Goal: Navigation & Orientation: Find specific page/section

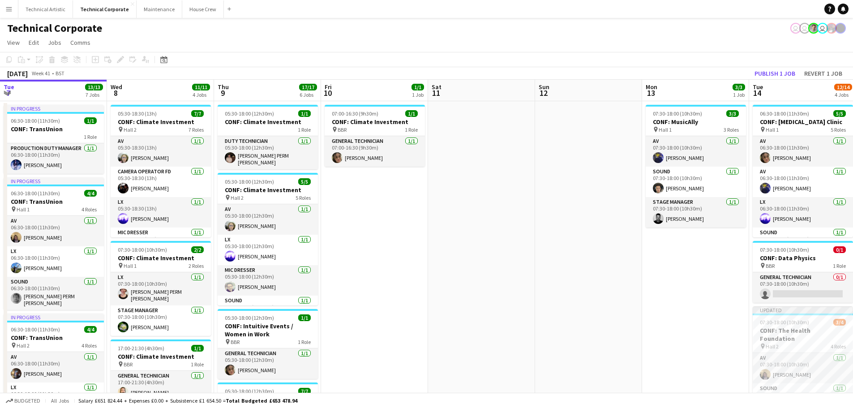
scroll to position [0, 336]
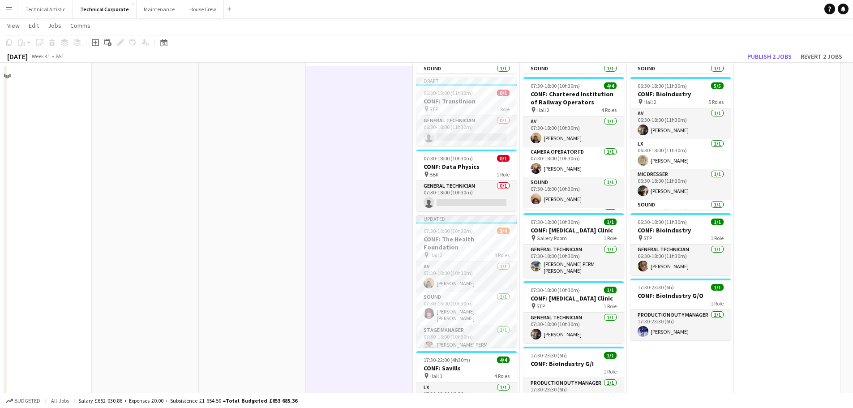
scroll to position [179, 0]
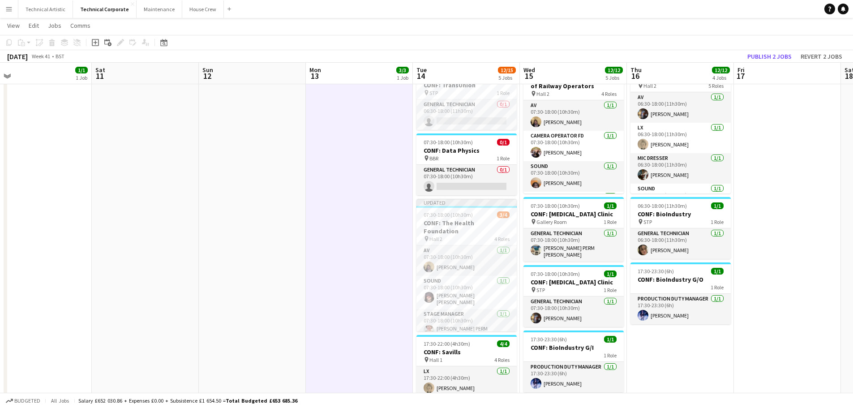
click at [277, 239] on app-date-cell at bounding box center [252, 246] width 107 height 650
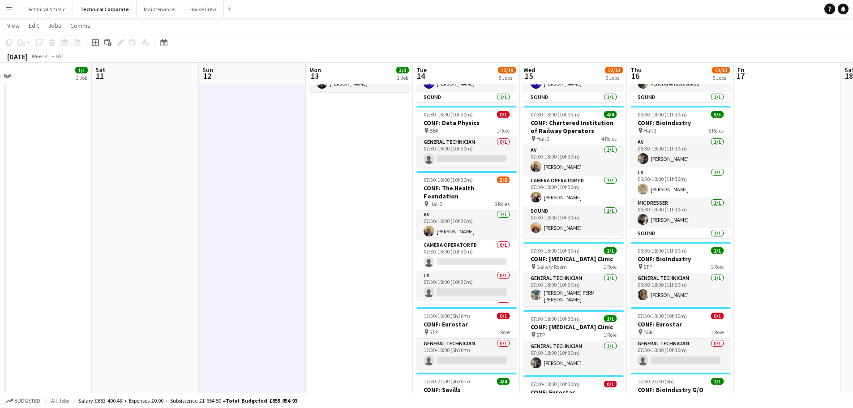
scroll to position [0, 0]
click at [391, 270] on app-date-cell "07:30-18:00 (10h30m) 3/3 CONF: MusicAlly pin Hall 1 3 Roles AV [DATE] 07:30-18:…" at bounding box center [359, 291] width 107 height 650
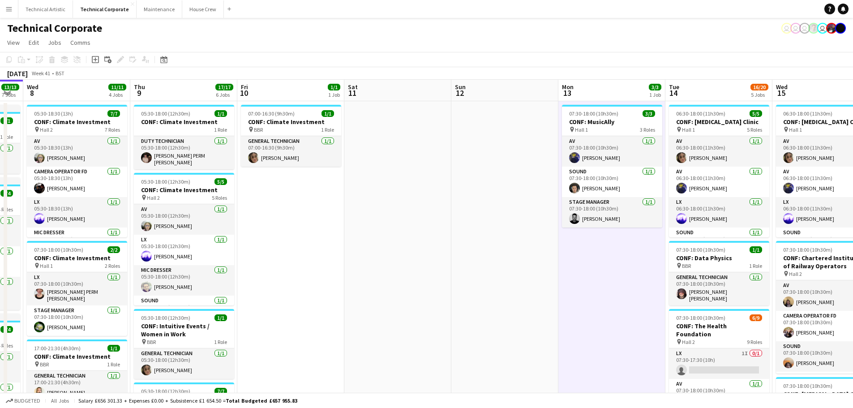
scroll to position [0, 196]
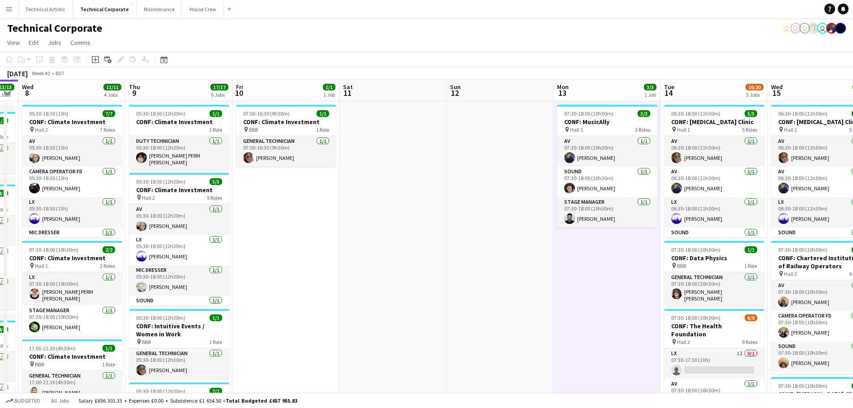
drag, startPoint x: 133, startPoint y: 215, endPoint x: 379, endPoint y: 271, distance: 252.4
click at [379, 271] on app-calendar-viewport "Mon 6 5/5 2 Jobs Tue 7 13/13 7 Jobs Wed 8 11/11 4 Jobs Thu 9 17/17 6 Jobs Fri 1…" at bounding box center [426, 415] width 853 height 671
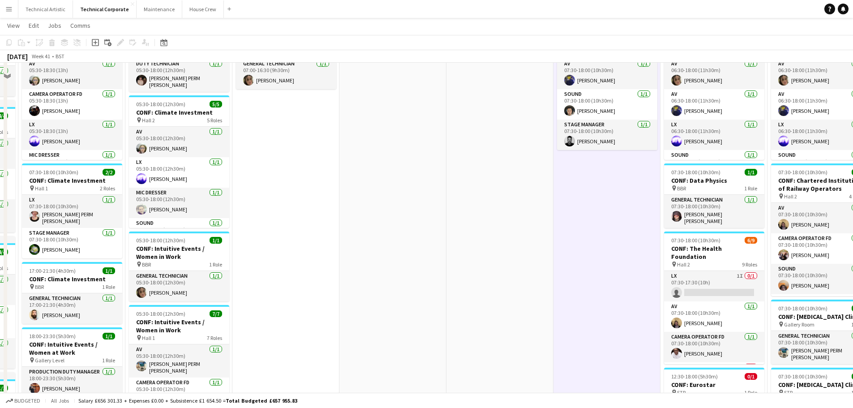
scroll to position [0, 0]
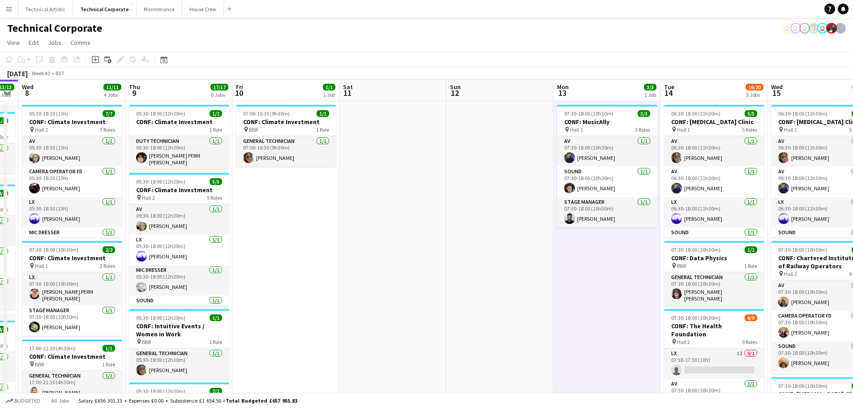
drag, startPoint x: 549, startPoint y: 173, endPoint x: 538, endPoint y: 171, distance: 10.5
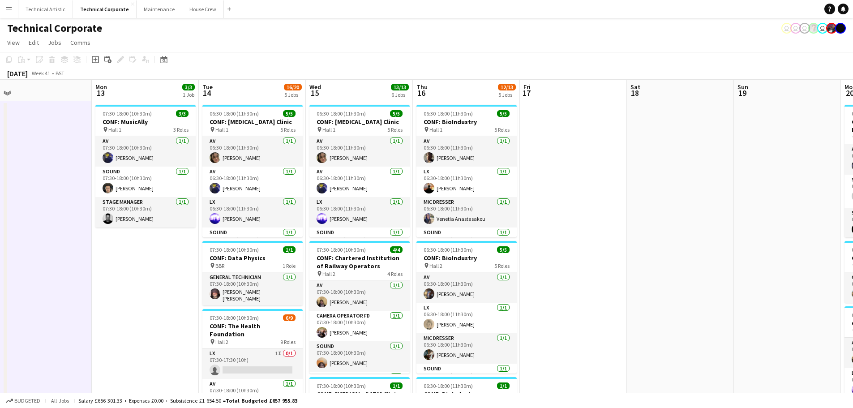
drag, startPoint x: 538, startPoint y: 171, endPoint x: 78, endPoint y: 139, distance: 461.6
click at [78, 139] on app-calendar-viewport "Thu 9 17/17 6 Jobs Fri 10 1/1 1 Job Sat 11 Sun 12 Mon 13 3/3 1 Job Tue 14 16/20…" at bounding box center [426, 415] width 853 height 671
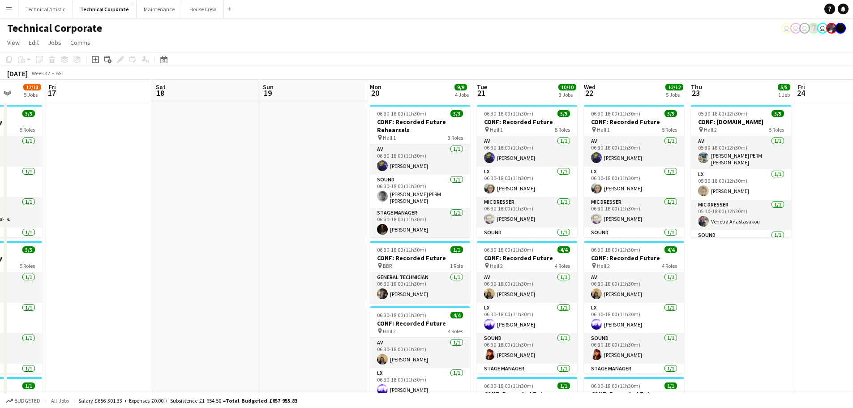
scroll to position [0, 295]
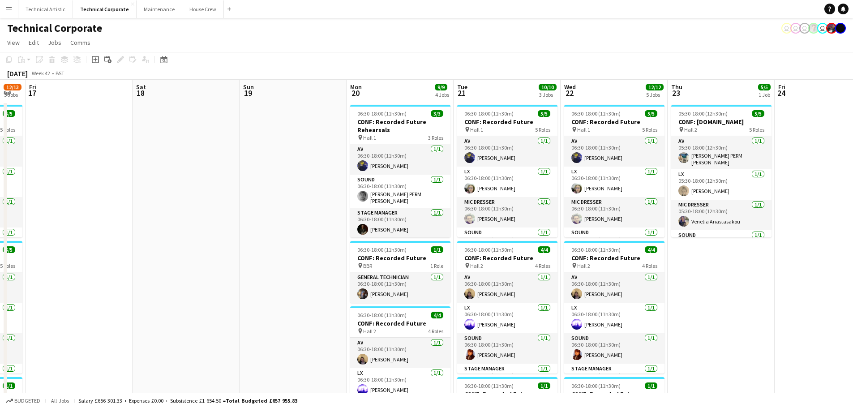
drag, startPoint x: 678, startPoint y: 195, endPoint x: 187, endPoint y: 185, distance: 491.5
click at [187, 185] on app-calendar-viewport "Tue 14 16/20 5 Jobs Wed 15 13/13 6 Jobs Thu 16 12/13 5 Jobs Fri 17 Sat 18 Sun 1…" at bounding box center [426, 415] width 853 height 671
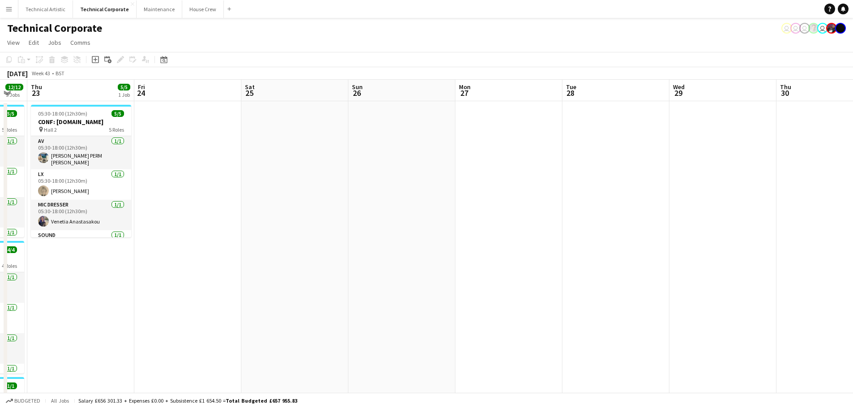
drag, startPoint x: 821, startPoint y: 193, endPoint x: 188, endPoint y: 171, distance: 633.7
click at [188, 171] on app-calendar-viewport "Mon 20 9/9 4 Jobs Tue 21 10/10 3 Jobs Wed 22 12/12 5 Jobs Thu 23 5/5 1 Job Fri …" at bounding box center [426, 415] width 853 height 671
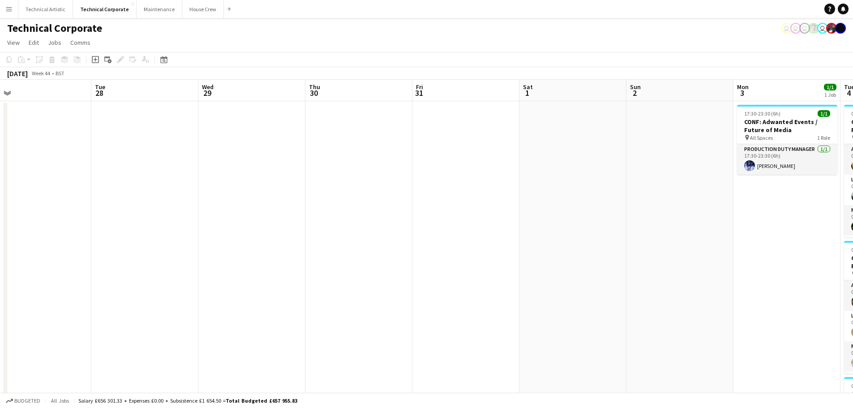
scroll to position [0, 321]
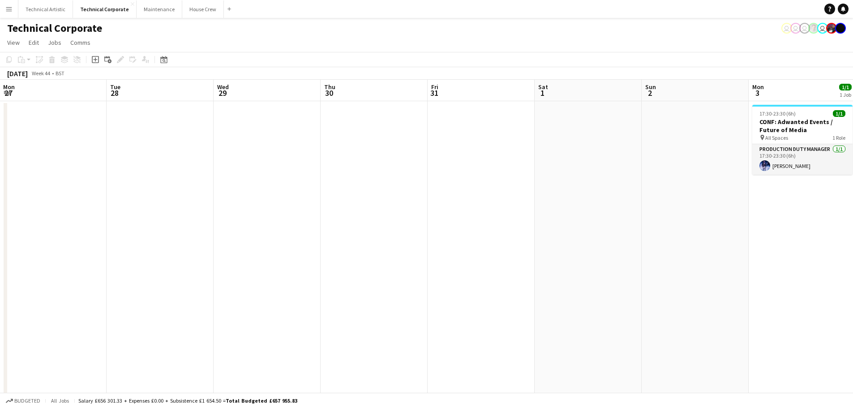
drag, startPoint x: 716, startPoint y: 218, endPoint x: 154, endPoint y: 194, distance: 562.6
click at [154, 194] on app-calendar-viewport "Fri 24 Sat 25 Sun 26 Mon 27 Tue 28 Wed 29 Thu 30 Fri 31 Sat 1 Sun 2 Mon 3 1/1 1…" at bounding box center [426, 415] width 853 height 671
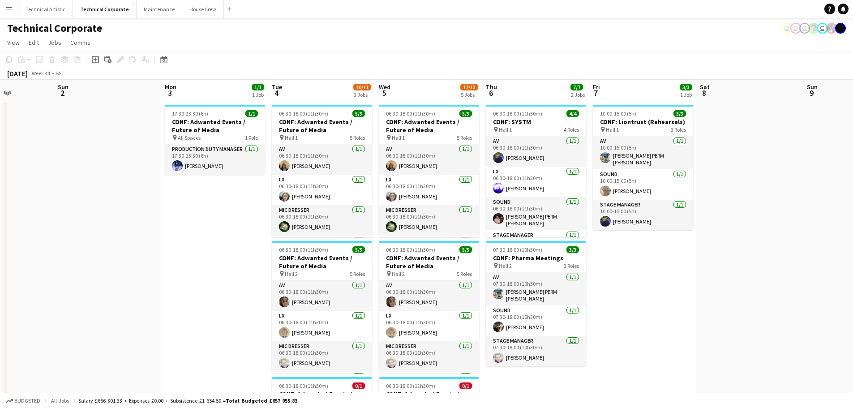
drag, startPoint x: 621, startPoint y: 214, endPoint x: 132, endPoint y: 205, distance: 489.2
click at [134, 206] on app-calendar-viewport "Thu 30 Fri 31 Sat 1 Sun 2 Mon 3 1/1 1 Job Tue 4 10/11 3 Jobs Wed 5 12/13 5 Jobs…" at bounding box center [426, 415] width 853 height 671
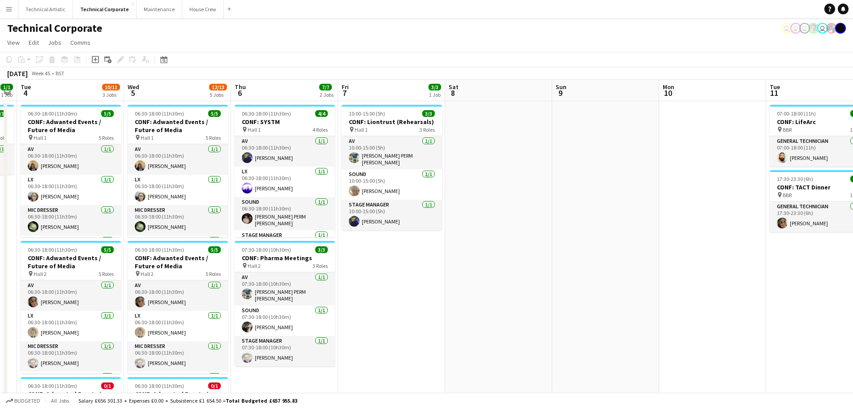
scroll to position [0, 320]
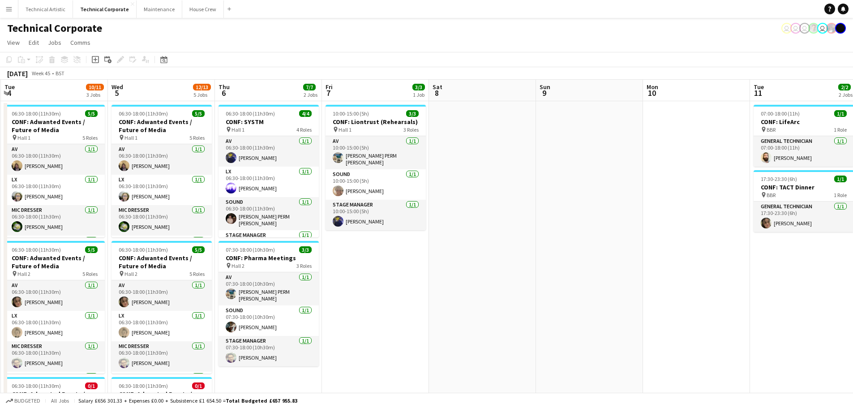
drag, startPoint x: 794, startPoint y: 175, endPoint x: 533, endPoint y: 181, distance: 260.5
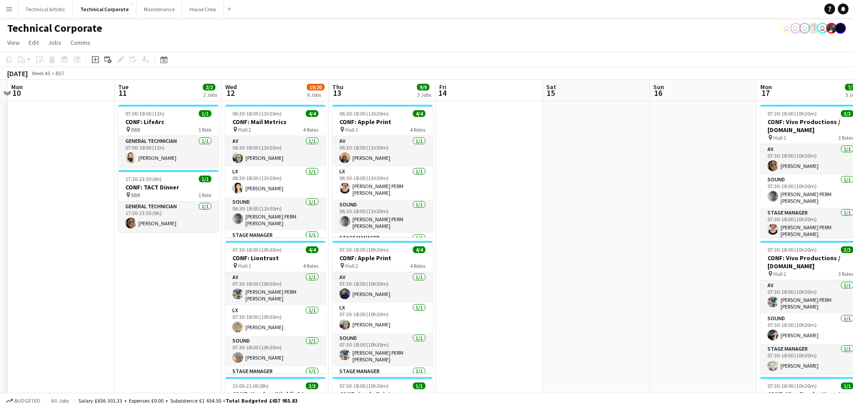
drag, startPoint x: 792, startPoint y: 272, endPoint x: 157, endPoint y: 265, distance: 635.1
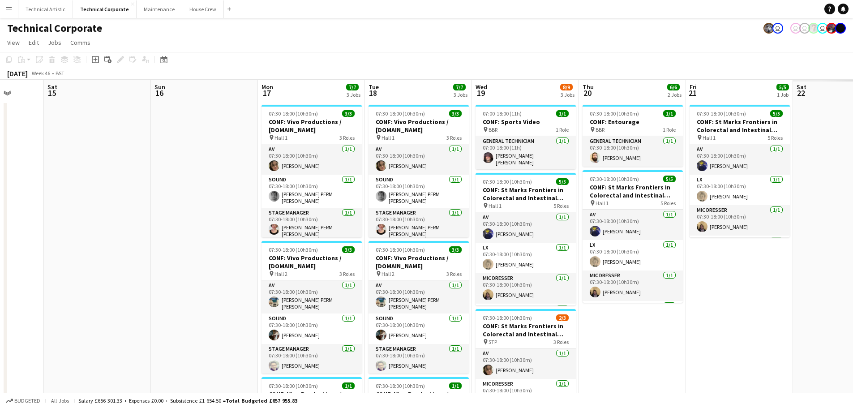
scroll to position [0, 317]
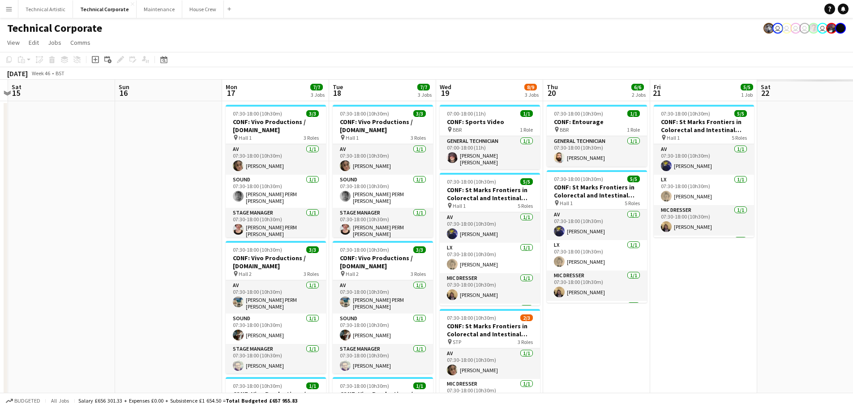
drag, startPoint x: 670, startPoint y: 258, endPoint x: 128, endPoint y: 252, distance: 542.0
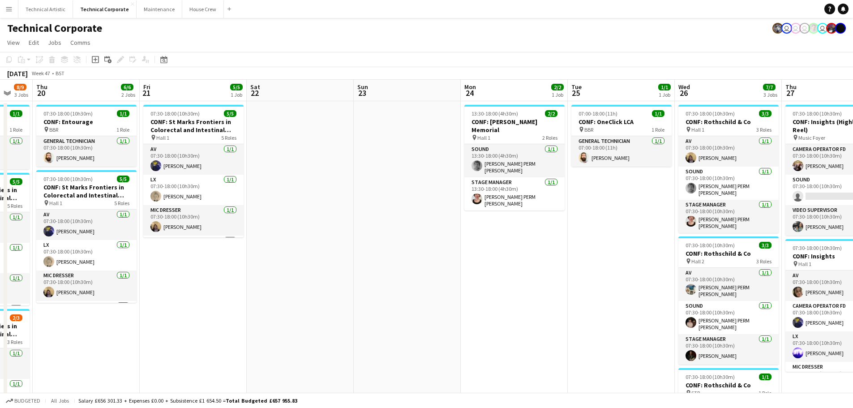
drag, startPoint x: 766, startPoint y: 312, endPoint x: 263, endPoint y: 309, distance: 503.0
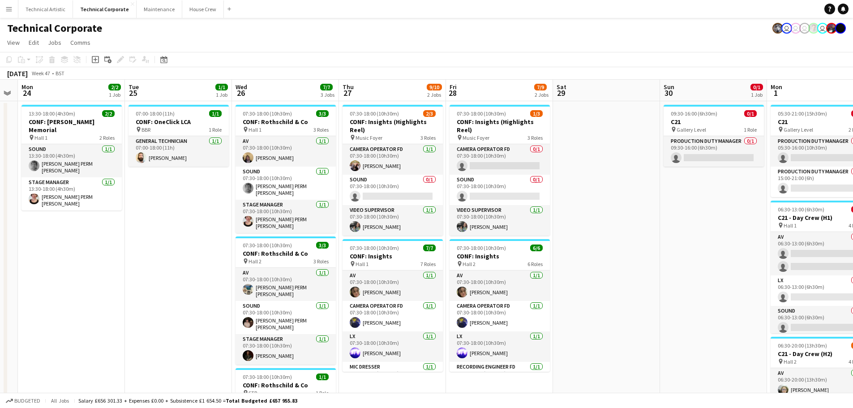
drag, startPoint x: 547, startPoint y: 293, endPoint x: 97, endPoint y: 278, distance: 450.9
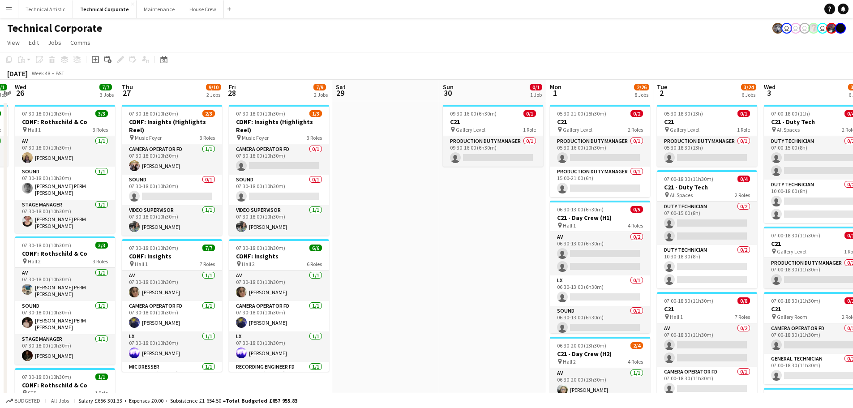
scroll to position [0, 310]
drag, startPoint x: 668, startPoint y: 255, endPoint x: 460, endPoint y: 250, distance: 208.1
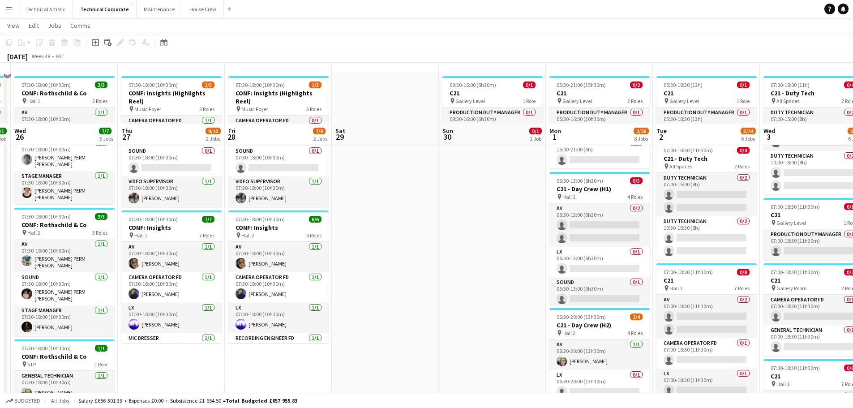
scroll to position [0, 0]
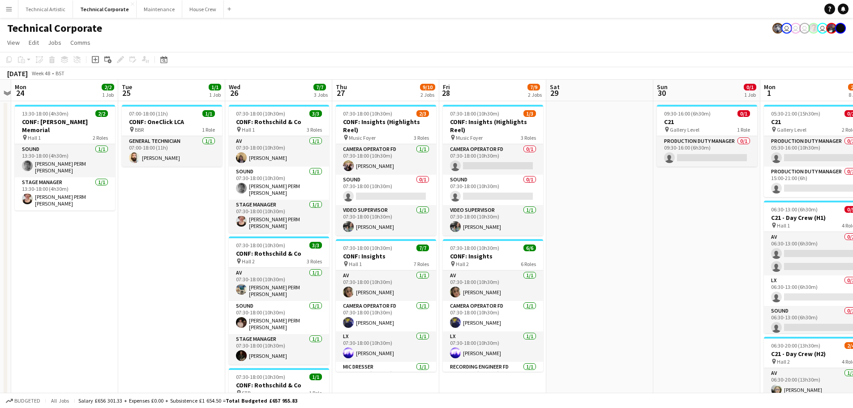
drag, startPoint x: 409, startPoint y: 223, endPoint x: 622, endPoint y: 273, distance: 218.7
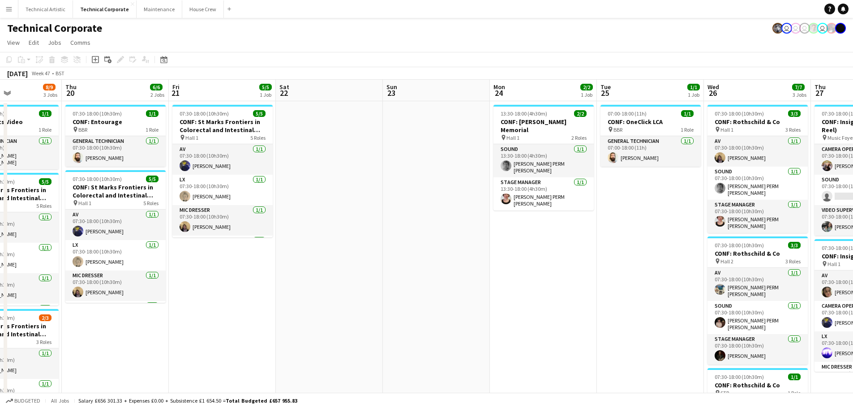
scroll to position [0, 223]
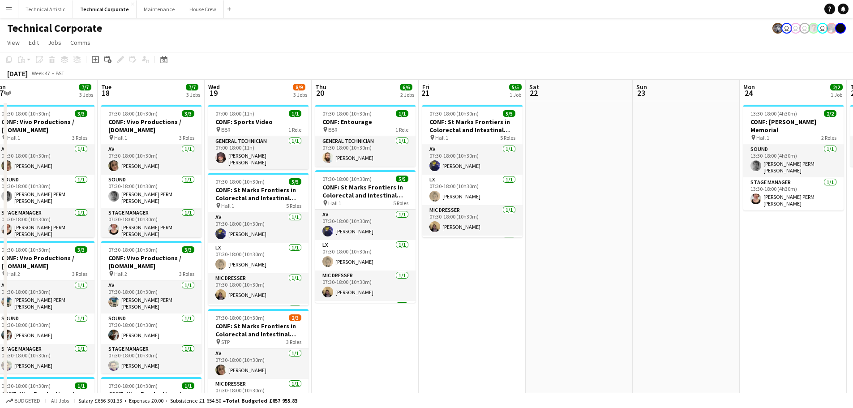
drag, startPoint x: 86, startPoint y: 260, endPoint x: 859, endPoint y: 235, distance: 773.3
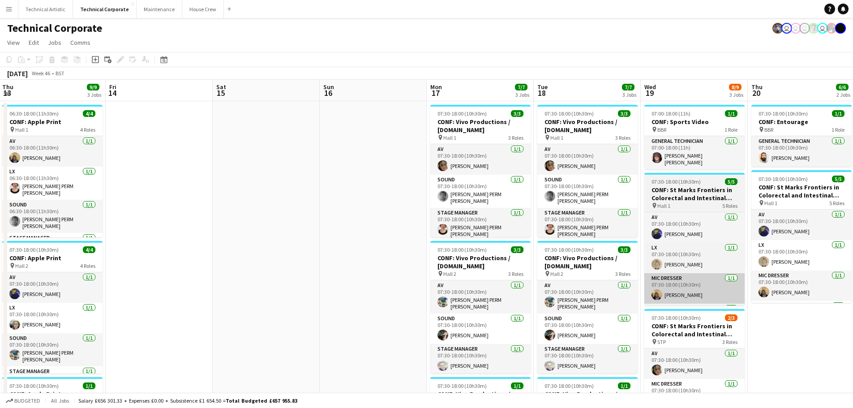
drag, startPoint x: 416, startPoint y: 349, endPoint x: 753, endPoint y: 280, distance: 344.0
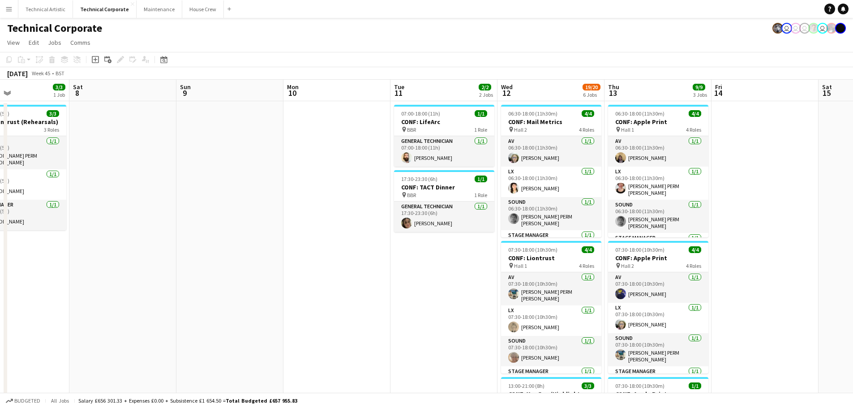
drag, startPoint x: 260, startPoint y: 201, endPoint x: 840, endPoint y: 194, distance: 580.9
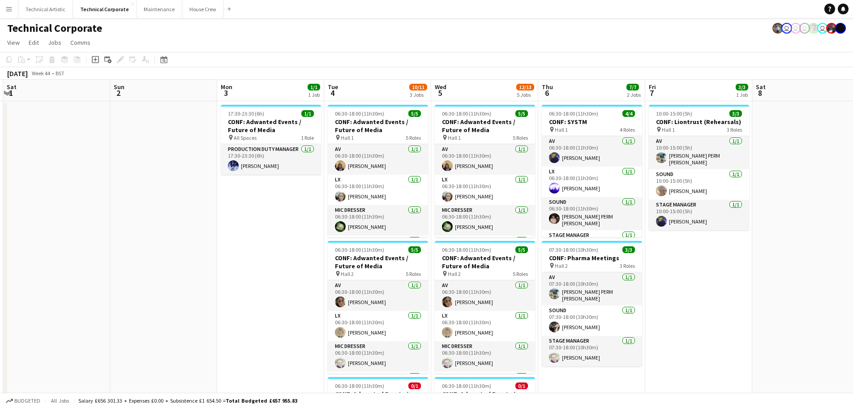
scroll to position [0, 250]
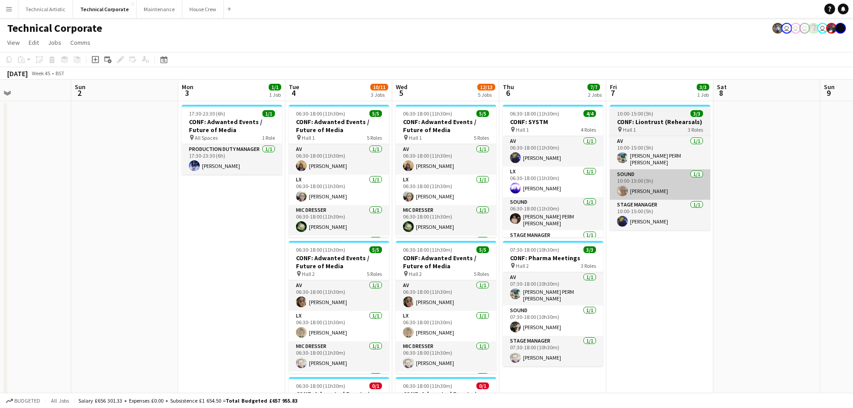
drag, startPoint x: 227, startPoint y: 199, endPoint x: 663, endPoint y: 180, distance: 436.7
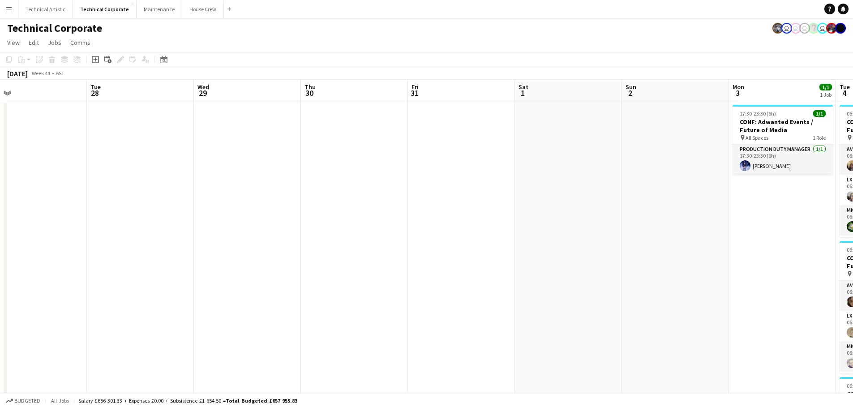
drag, startPoint x: 85, startPoint y: 176, endPoint x: 651, endPoint y: 196, distance: 566.4
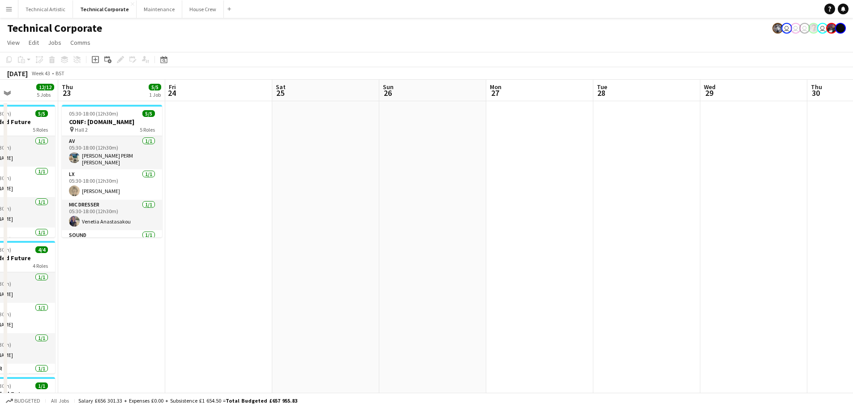
scroll to position [0, 263]
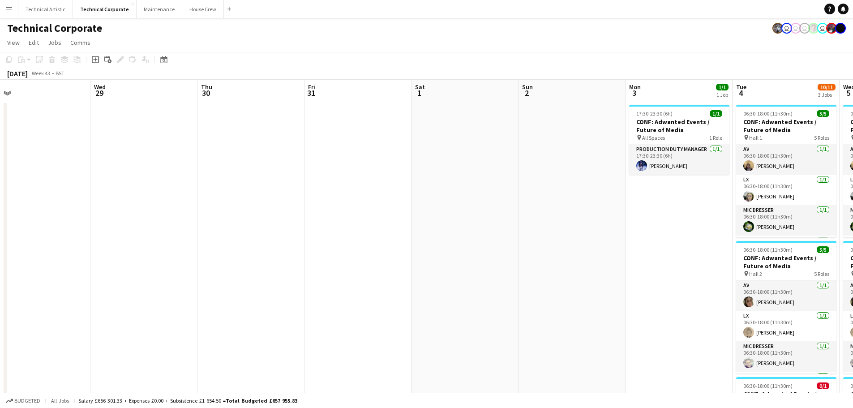
drag, startPoint x: 135, startPoint y: 186, endPoint x: 0, endPoint y: 178, distance: 134.9
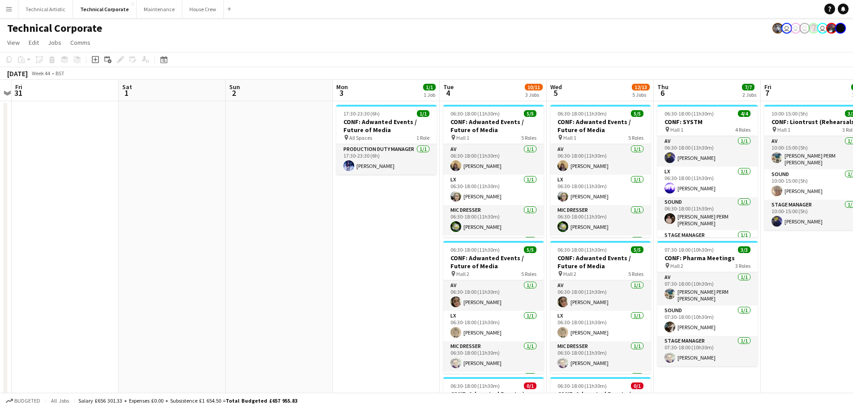
scroll to position [0, 313]
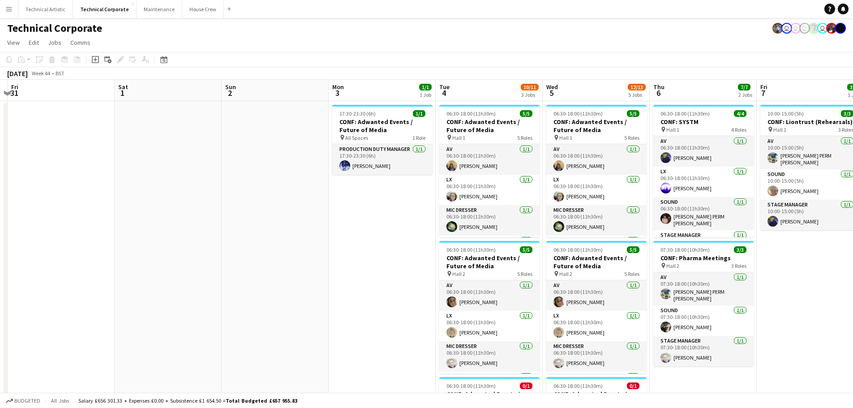
drag, startPoint x: 652, startPoint y: 237, endPoint x: 350, endPoint y: 221, distance: 303.0
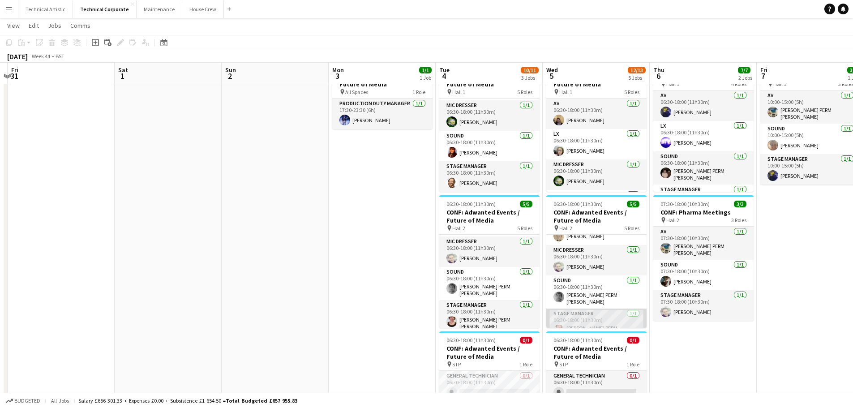
scroll to position [59, 0]
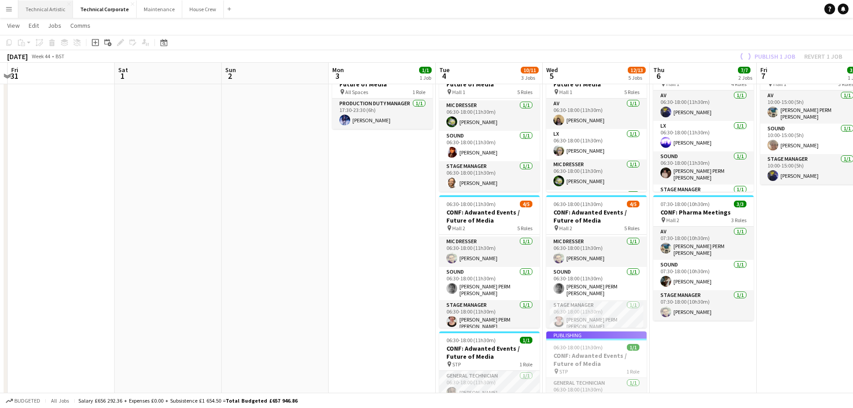
click at [52, 13] on button "Technical Artistic Close" at bounding box center [45, 8] width 55 height 17
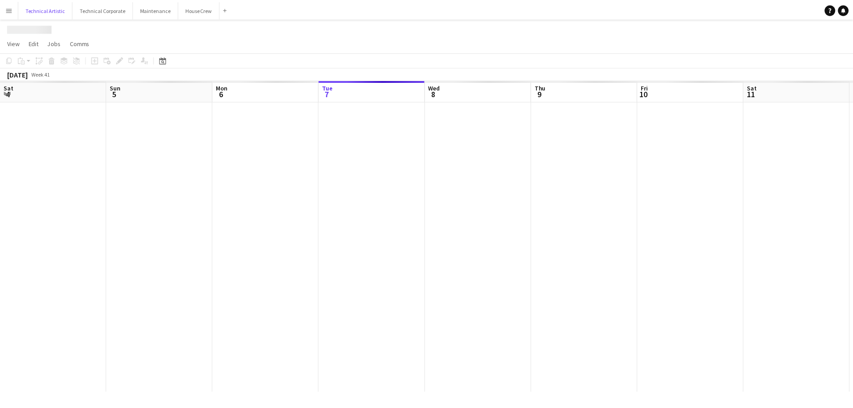
scroll to position [0, 214]
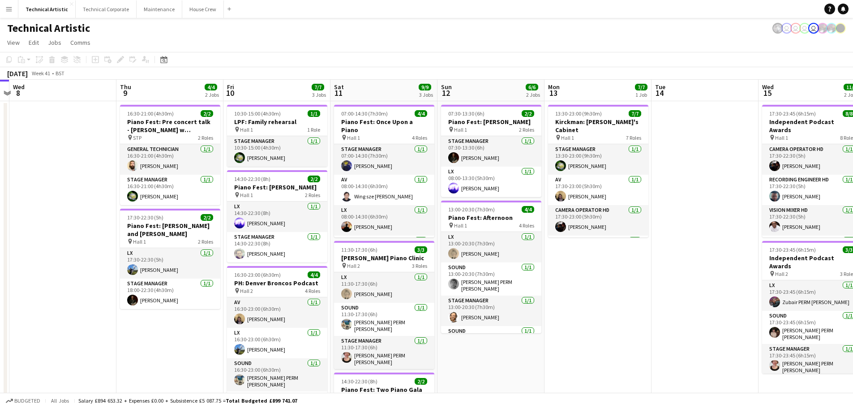
drag, startPoint x: 264, startPoint y: 143, endPoint x: 55, endPoint y: 144, distance: 209.4
click at [60, 145] on app-calendar-viewport "Sun 5 4/4 1 Job Mon 6 Tue 7 Wed 8 Thu 9 4/4 2 Jobs Fri 10 7/7 3 Jobs Sat 11 9/9…" at bounding box center [426, 287] width 853 height 415
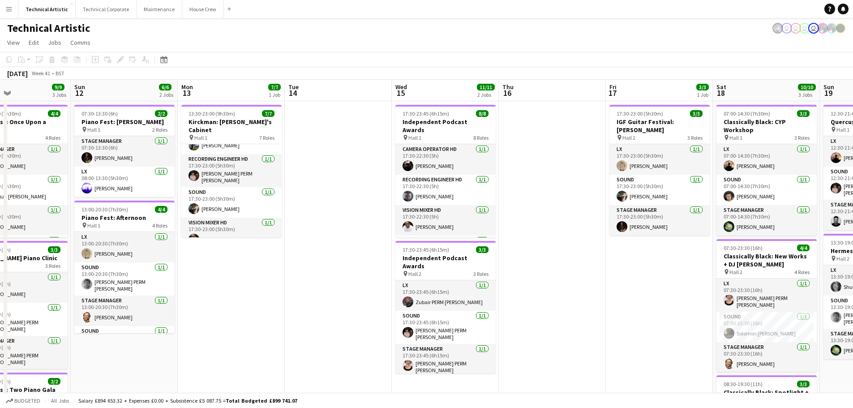
scroll to position [0, 326]
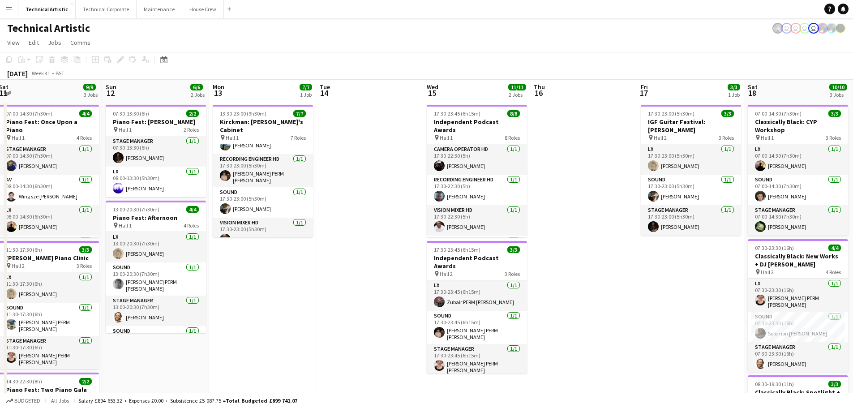
drag, startPoint x: 712, startPoint y: 197, endPoint x: 270, endPoint y: 221, distance: 442.3
click at [270, 221] on app-calendar-viewport "Wed 8 Thu 9 4/4 2 Jobs Fri 10 7/7 3 Jobs Sat 11 9/9 3 Jobs Sun 12 6/6 2 Jobs Mo…" at bounding box center [426, 302] width 853 height 445
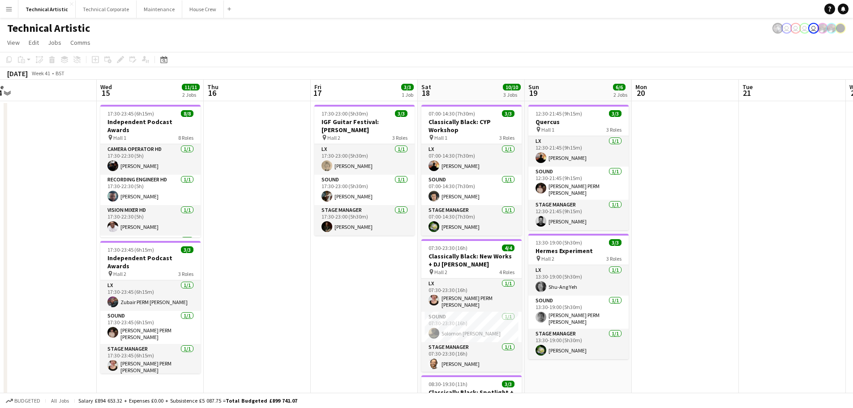
drag, startPoint x: 520, startPoint y: 262, endPoint x: 176, endPoint y: 259, distance: 343.3
click at [176, 259] on app-calendar-viewport "Sat 11 9/9 3 Jobs Sun 12 6/6 2 Jobs Mon 13 7/7 1 Job Tue 14 Wed 15 11/11 2 Jobs…" at bounding box center [426, 302] width 853 height 445
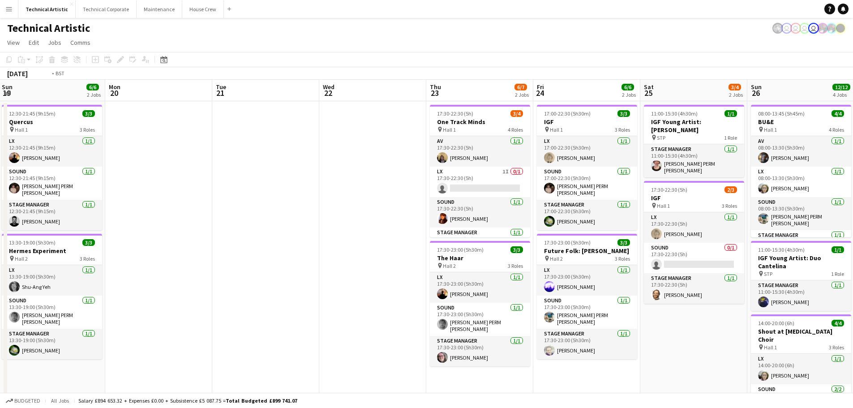
drag, startPoint x: 621, startPoint y: 236, endPoint x: 169, endPoint y: 241, distance: 451.6
click at [169, 241] on app-calendar-viewport "Thu 16 Fri 17 3/3 1 Job Sat 18 10/10 3 Jobs Sun 19 6/6 2 Jobs Mon 20 Tue 21 Wed…" at bounding box center [426, 336] width 853 height 512
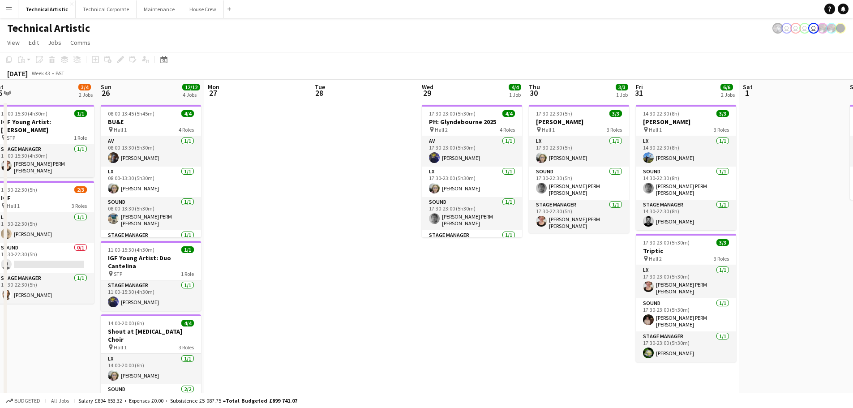
drag, startPoint x: 741, startPoint y: 218, endPoint x: 235, endPoint y: 237, distance: 506.5
click at [235, 237] on app-calendar-viewport "Wed 22 Thu 23 6/7 2 Jobs Fri 24 6/6 2 Jobs Sat 25 3/4 2 Jobs Sun 26 12/12 4 Job…" at bounding box center [426, 336] width 853 height 512
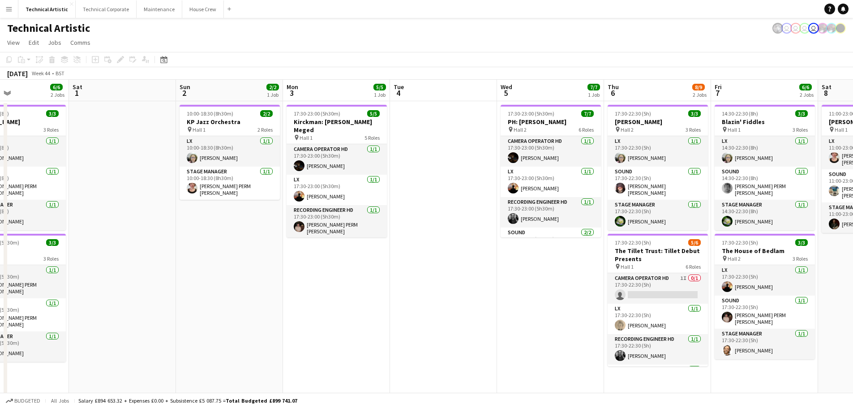
scroll to position [0, 266]
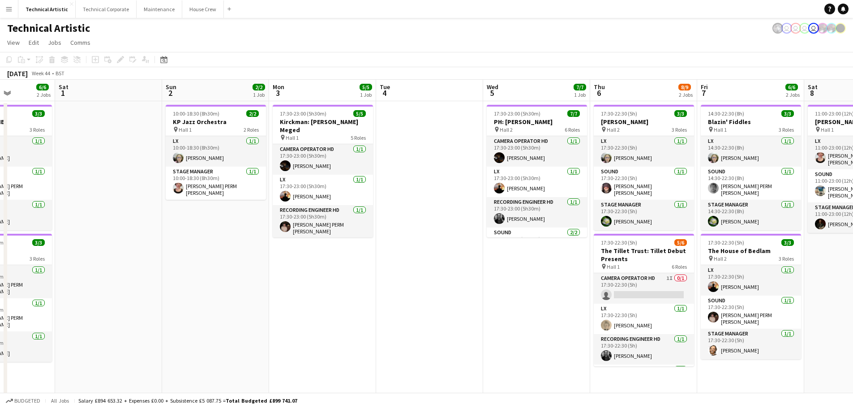
drag, startPoint x: 732, startPoint y: 224, endPoint x: 1, endPoint y: 205, distance: 730.6
click at [1, 205] on app-calendar-viewport "Wed 29 4/4 1 Job Thu 30 3/3 1 Job Fri 31 6/6 2 Jobs Sat 1 Sun 2 2/2 1 Job Mon 3…" at bounding box center [426, 336] width 853 height 512
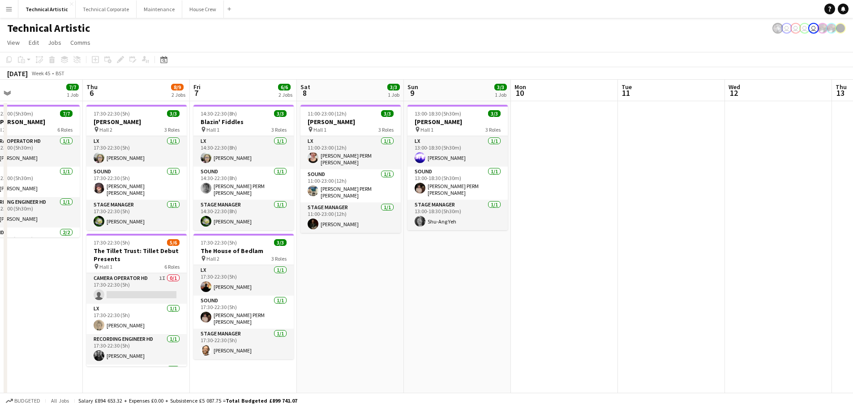
scroll to position [0, 262]
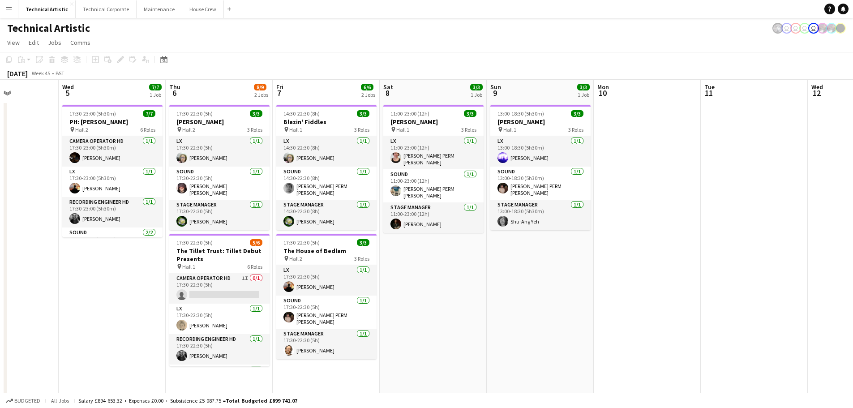
drag, startPoint x: 835, startPoint y: 293, endPoint x: 411, endPoint y: 280, distance: 424.0
click at [411, 280] on app-calendar-viewport "Sun 2 2/2 1 Job Mon 3 5/5 1 Job Tue 4 Wed 5 7/7 1 Job Thu 6 8/9 2 Jobs Fri 7 6/…" at bounding box center [426, 336] width 853 height 512
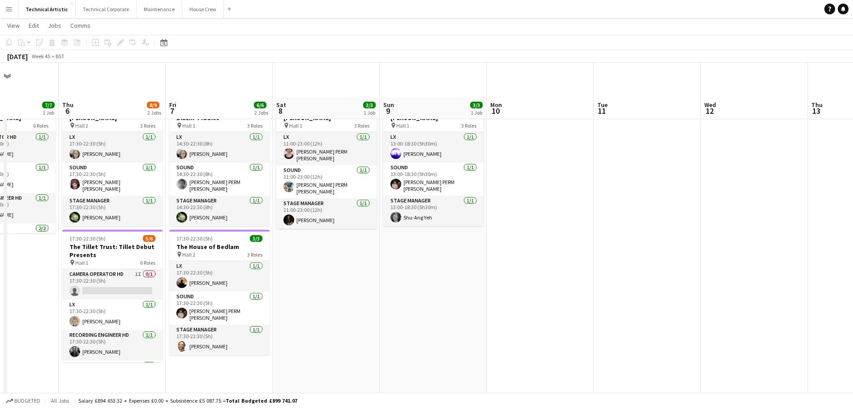
scroll to position [0, 0]
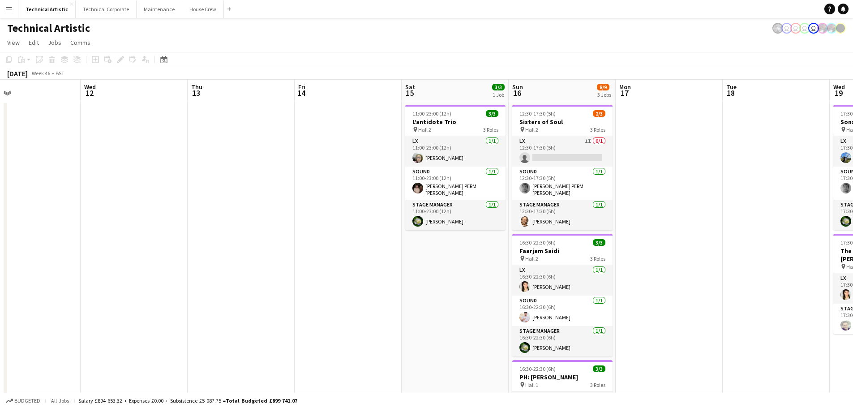
drag, startPoint x: 806, startPoint y: 217, endPoint x: 182, endPoint y: 198, distance: 623.7
click at [184, 201] on app-calendar-viewport "Sat 8 3/3 1 Job Sun 9 3/3 1 Job Mon 10 Tue 11 Wed 12 Thu 13 Fri 14 Sat 15 3/3 1…" at bounding box center [426, 336] width 853 height 512
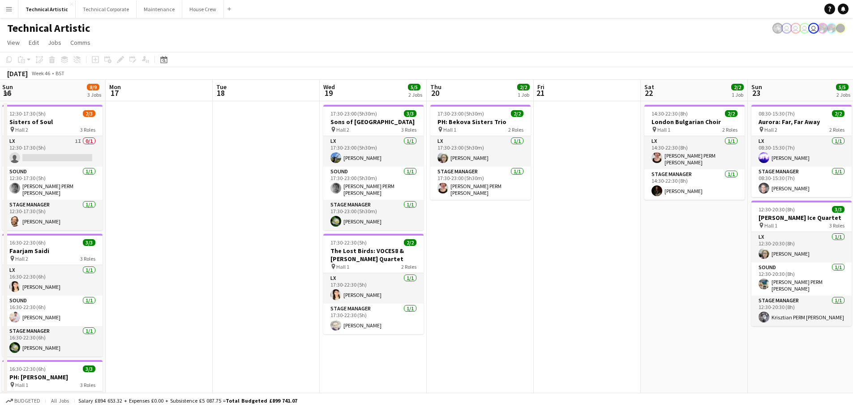
drag, startPoint x: 746, startPoint y: 201, endPoint x: 254, endPoint y: 167, distance: 493.4
click at [250, 174] on app-calendar-viewport "Thu 13 Fri 14 Sat 15 3/3 1 Job Sun 16 8/9 3 Jobs Mon 17 Tue 18 Wed 19 5/5 2 Job…" at bounding box center [426, 336] width 853 height 512
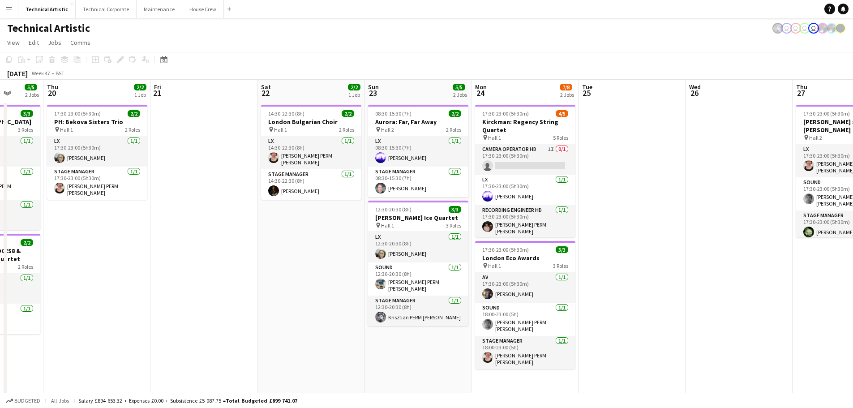
drag, startPoint x: 686, startPoint y: 259, endPoint x: 297, endPoint y: 201, distance: 392.6
click at [301, 204] on app-calendar-viewport "Mon 17 Tue 18 Wed 19 5/5 2 Jobs Thu 20 2/2 1 Job Fri 21 Sat 22 2/2 1 Job Sun 23…" at bounding box center [426, 336] width 853 height 512
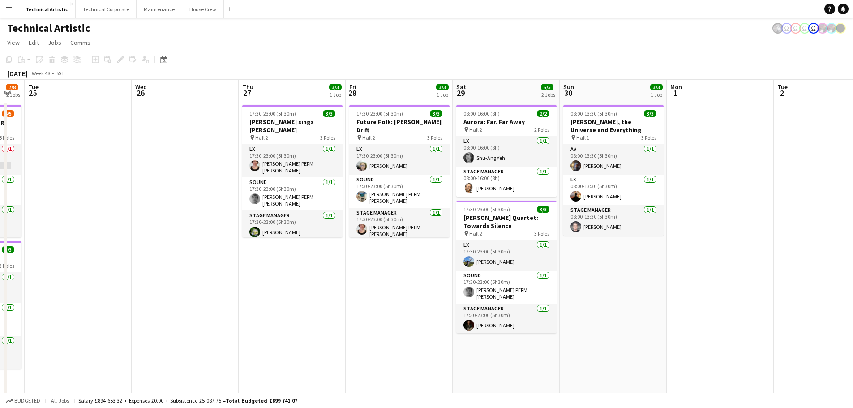
scroll to position [0, 297]
drag, startPoint x: 739, startPoint y: 194, endPoint x: 187, endPoint y: 108, distance: 558.4
click at [187, 108] on app-calendar-viewport "Sat 22 2/2 1 Job Sun 23 5/5 2 Jobs Mon 24 7/8 2 Jobs Tue 25 Wed 26 Thu 27 3/3 1…" at bounding box center [426, 336] width 853 height 512
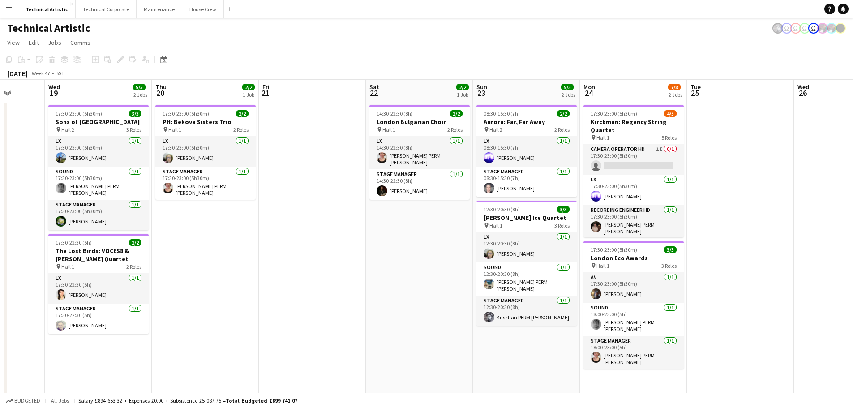
scroll to position [0, 269]
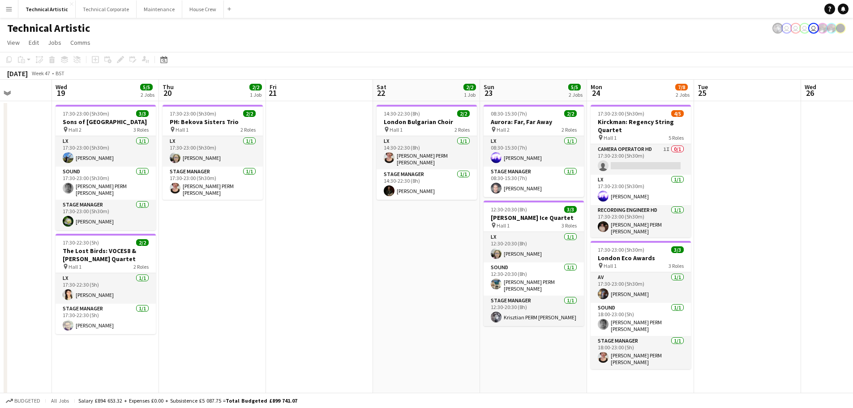
drag, startPoint x: 181, startPoint y: 284, endPoint x: 859, endPoint y: 348, distance: 680.6
click at [852, 348] on html "Menu Boards Boards Boards All jobs Status Workforce Workforce My Workforce Recr…" at bounding box center [426, 303] width 853 height 607
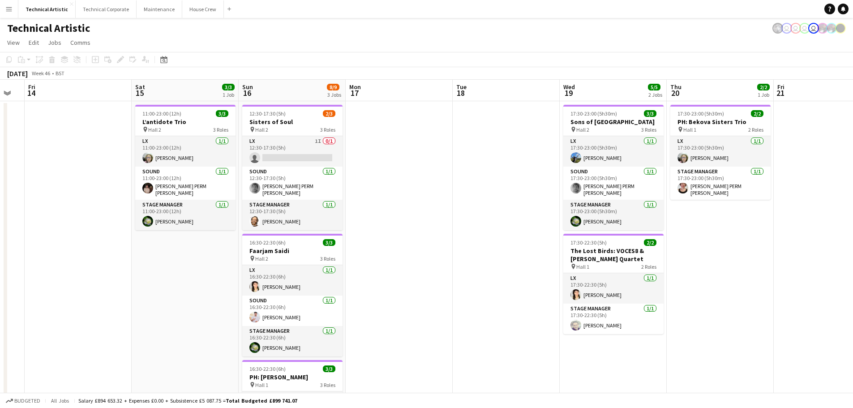
drag, startPoint x: 227, startPoint y: 273, endPoint x: 735, endPoint y: 337, distance: 511.5
click at [735, 337] on app-calendar-viewport "Wed 12 Thu 13 Fri 14 Sat 15 3/3 1 Job Sun 16 8/9 3 Jobs Mon 17 Tue 18 Wed 19 5/…" at bounding box center [426, 336] width 853 height 512
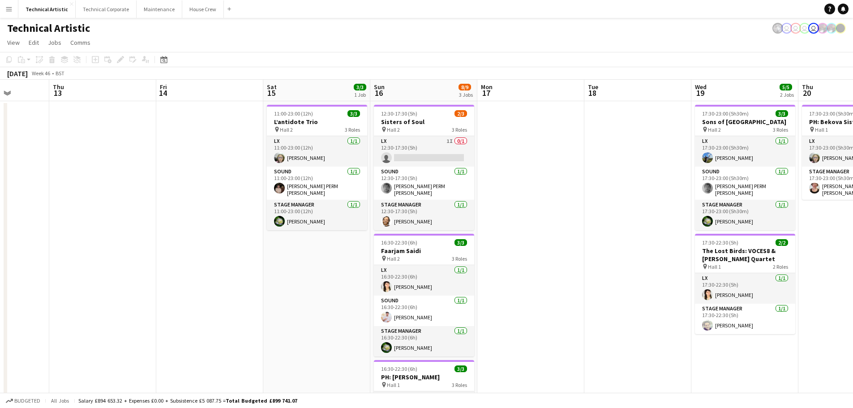
drag, startPoint x: 471, startPoint y: 276, endPoint x: 814, endPoint y: 263, distance: 343.5
click at [807, 269] on app-calendar-viewport "Mon 10 Tue 11 Wed 12 Thu 13 Fri 14 Sat 15 3/3 1 Job Sun 16 8/9 3 Jobs Mon 17 Tu…" at bounding box center [426, 336] width 853 height 512
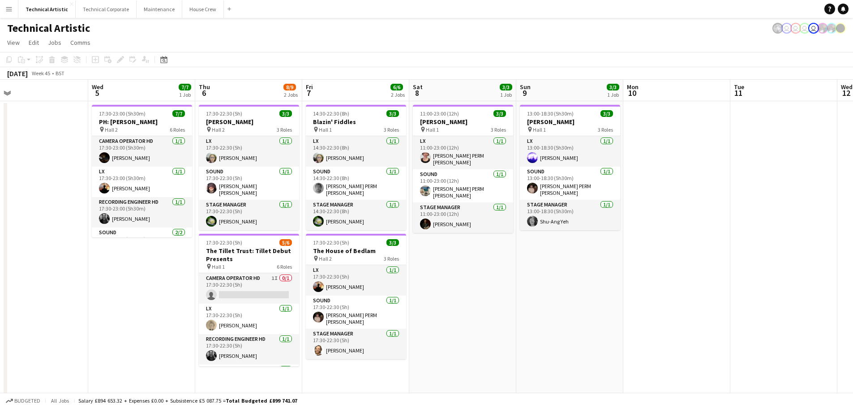
scroll to position [0, 261]
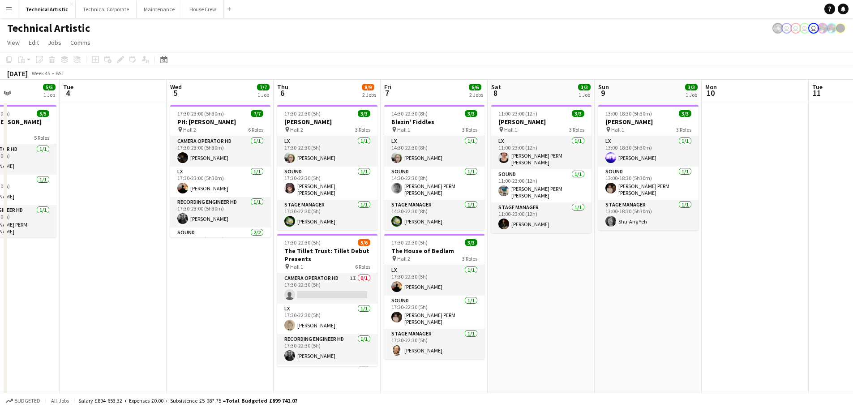
drag, startPoint x: 78, startPoint y: 181, endPoint x: 859, endPoint y: 252, distance: 784.1
click at [852, 252] on html "Menu Boards Boards Boards All jobs Status Workforce Workforce My Workforce Recr…" at bounding box center [426, 303] width 853 height 607
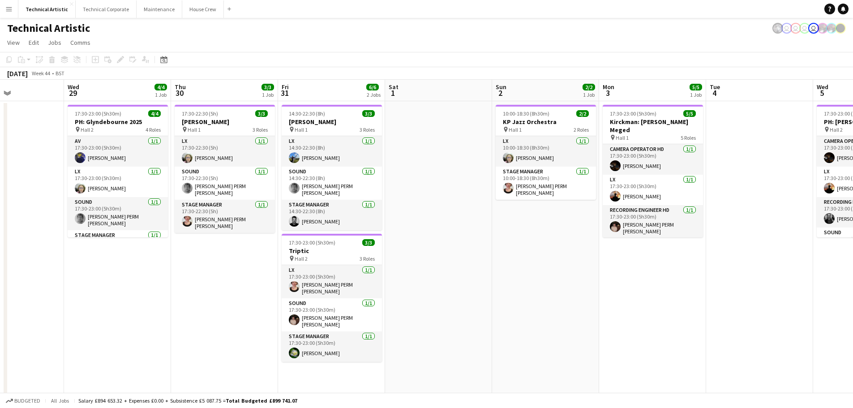
drag, startPoint x: 109, startPoint y: 211, endPoint x: 756, endPoint y: 269, distance: 650.2
click at [756, 269] on app-calendar-viewport "Sun 26 12/12 4 Jobs Mon 27 Tue 28 Wed 29 4/4 1 Job Thu 30 3/3 1 Job Fri 31 6/6 …" at bounding box center [426, 336] width 853 height 512
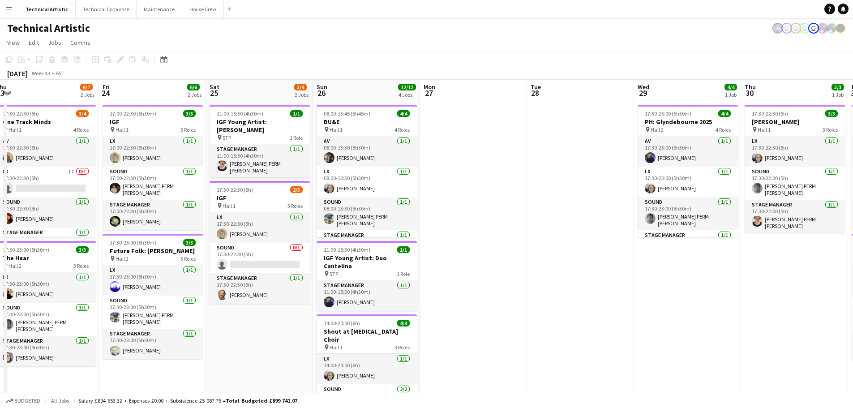
scroll to position [0, 218]
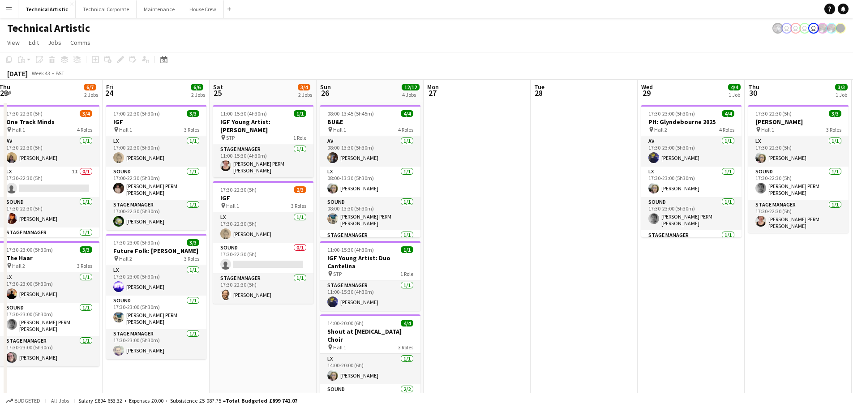
drag, startPoint x: 61, startPoint y: 280, endPoint x: 634, endPoint y: 303, distance: 572.8
click at [634, 303] on app-calendar-viewport "Tue 21 Wed 22 Thu 23 6/7 2 Jobs Fri 24 6/6 2 Jobs Sat 25 3/4 2 Jobs Sun 26 12/1…" at bounding box center [426, 336] width 853 height 512
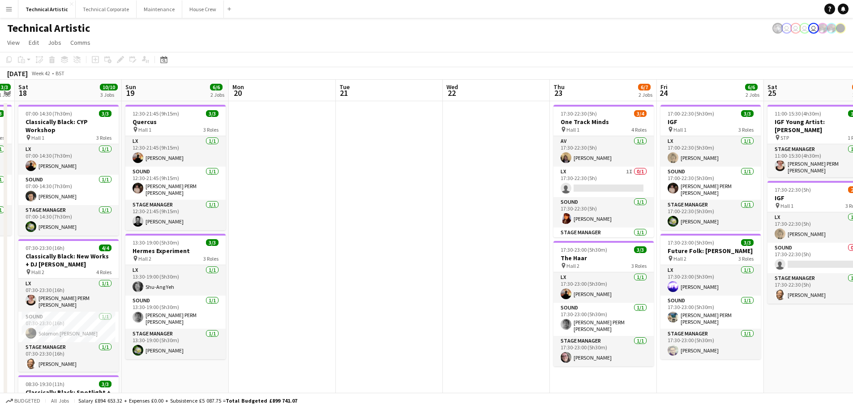
scroll to position [0, 262]
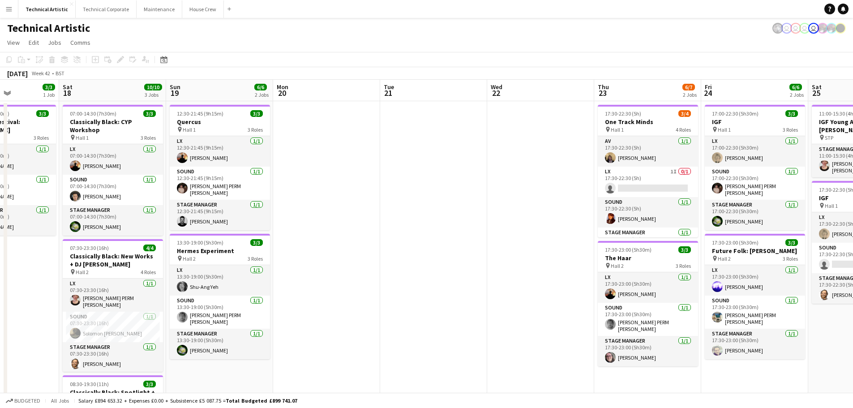
drag, startPoint x: 251, startPoint y: 327, endPoint x: 857, endPoint y: 377, distance: 608.5
click at [852, 377] on html "Menu Boards Boards Boards All jobs Status Workforce Workforce My Workforce Recr…" at bounding box center [426, 303] width 853 height 607
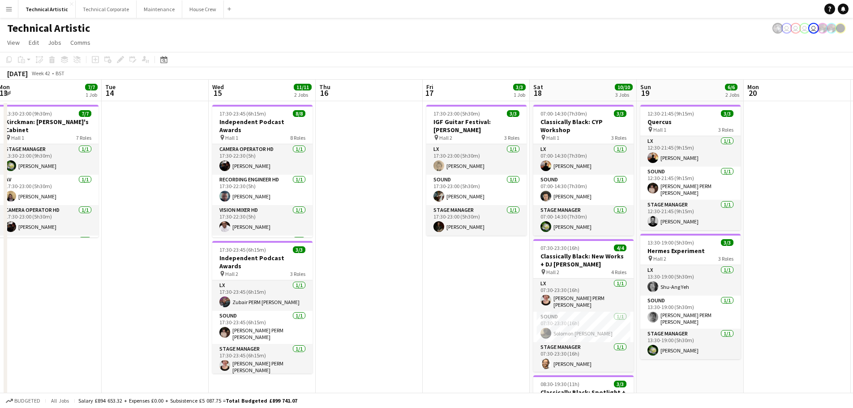
scroll to position [0, 222]
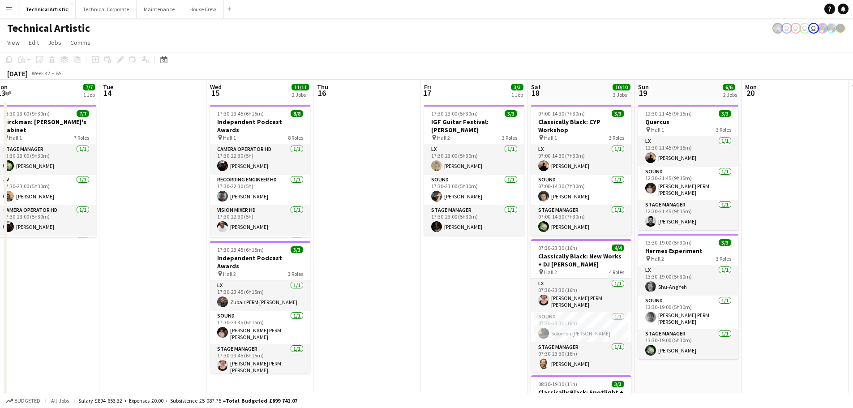
drag, startPoint x: 420, startPoint y: 257, endPoint x: 859, endPoint y: 323, distance: 443.9
click at [852, 323] on html "Menu Boards Boards Boards All jobs Status Workforce Workforce My Workforce Recr…" at bounding box center [426, 303] width 853 height 607
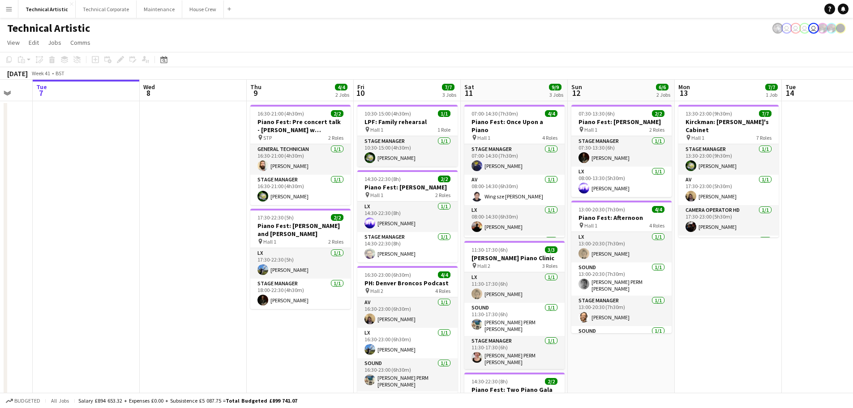
drag, startPoint x: 160, startPoint y: 224, endPoint x: 846, endPoint y: 313, distance: 691.9
click at [852, 315] on html "Menu Boards Boards Boards All jobs Status Workforce Workforce My Workforce Recr…" at bounding box center [426, 303] width 853 height 607
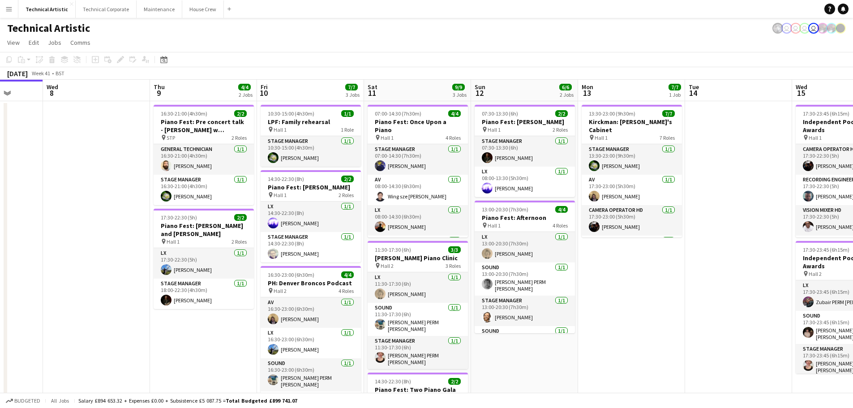
scroll to position [0, 280]
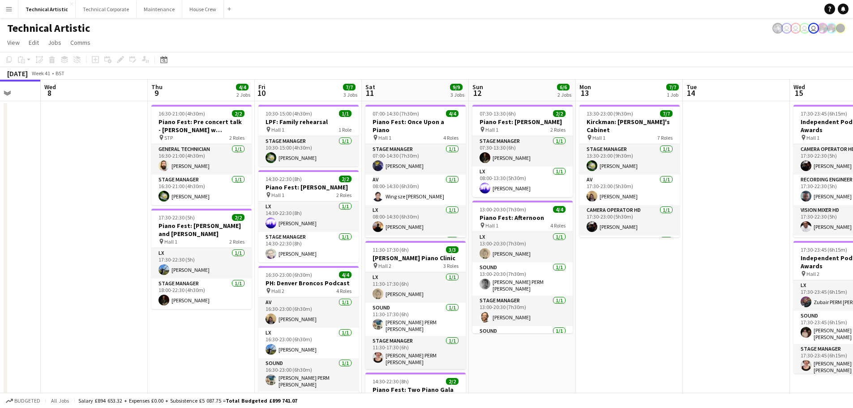
drag, startPoint x: 37, startPoint y: 225, endPoint x: 43, endPoint y: 286, distance: 61.6
click at [43, 286] on app-date-cell at bounding box center [94, 346] width 107 height 491
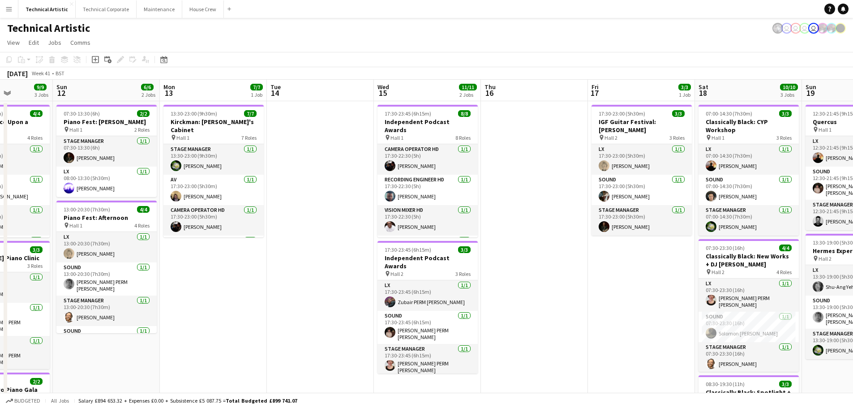
scroll to position [0, 276]
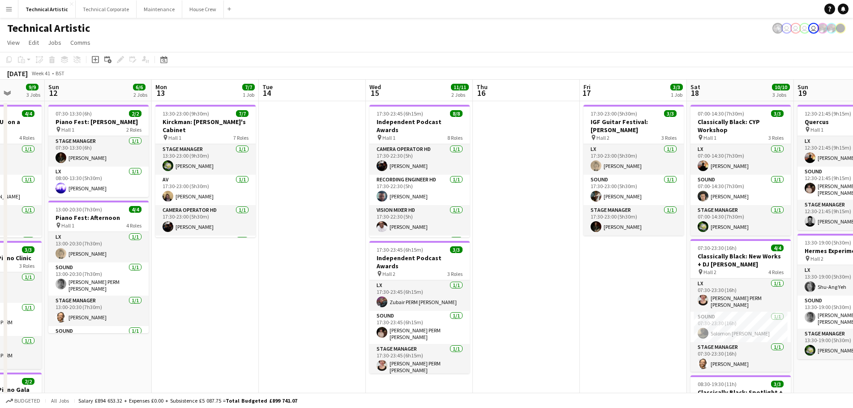
drag, startPoint x: 697, startPoint y: 322, endPoint x: 280, endPoint y: 316, distance: 417.1
click at [280, 320] on app-calendar-viewport "Thu 9 4/4 2 Jobs Fri 10 7/7 3 Jobs Sat 11 9/9 3 Jobs Sun 12 6/6 2 Jobs Mon 13 7…" at bounding box center [426, 336] width 853 height 512
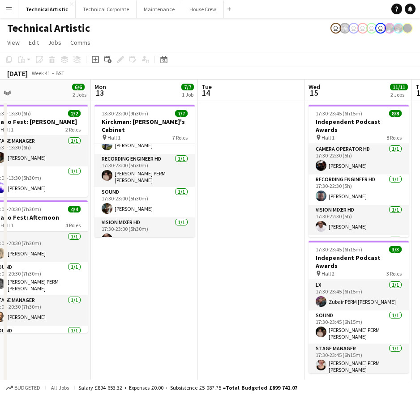
scroll to position [0, 338]
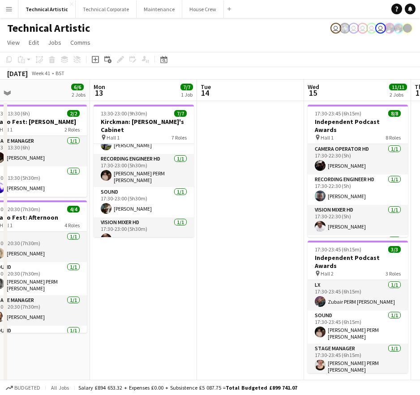
drag, startPoint x: 339, startPoint y: 301, endPoint x: 277, endPoint y: 288, distance: 63.1
click at [277, 288] on app-calendar-viewport "Thu 9 4/4 2 Jobs Fri 10 7/7 3 Jobs Sat 11 9/9 3 Jobs Sun 12 6/6 2 Jobs Mon 13 7…" at bounding box center [210, 336] width 420 height 512
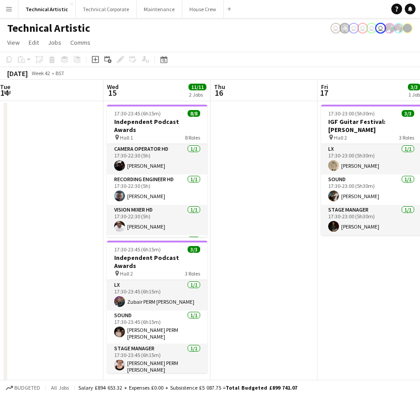
drag, startPoint x: 215, startPoint y: 290, endPoint x: 46, endPoint y: 293, distance: 169.2
click at [46, 293] on app-calendar-viewport "Sat 11 9/9 3 Jobs Sun 12 6/6 2 Jobs Mon 13 7/7 1 Job Tue 14 Wed 15 11/11 2 Jobs…" at bounding box center [210, 336] width 420 height 512
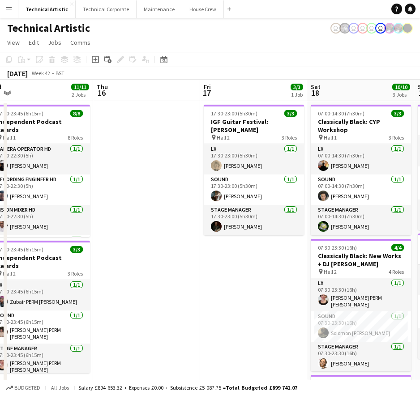
scroll to position [0, 336]
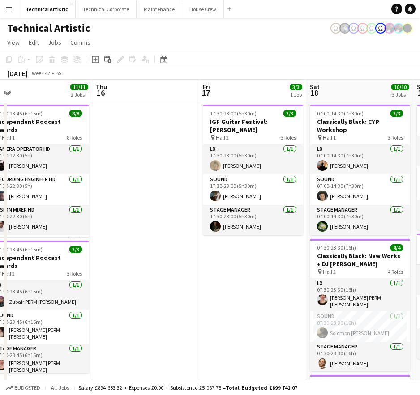
drag, startPoint x: 306, startPoint y: 296, endPoint x: 188, endPoint y: 291, distance: 117.8
click at [188, 291] on app-calendar-viewport "Sun 12 6/6 2 Jobs Mon 13 7/7 1 Job Tue 14 Wed 15 11/11 2 Jobs Thu 16 Fri 17 3/3…" at bounding box center [210, 336] width 420 height 512
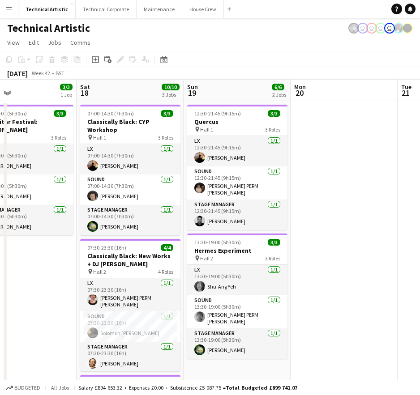
drag, startPoint x: 242, startPoint y: 323, endPoint x: -20, endPoint y: 297, distance: 262.6
click at [0, 297] on html "Menu Boards Boards Boards All jobs Status Workforce Workforce My Workforce Recr…" at bounding box center [210, 303] width 420 height 607
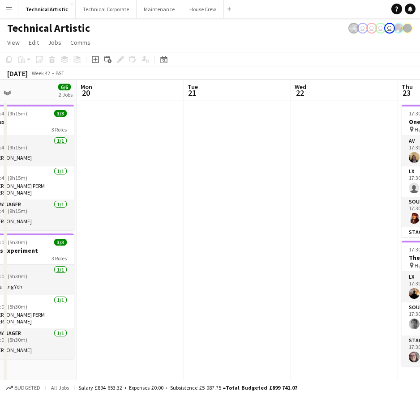
drag, startPoint x: 382, startPoint y: 220, endPoint x: 167, endPoint y: 227, distance: 215.4
click at [168, 227] on app-calendar-viewport "Thu 16 Fri 17 3/3 1 Job Sat 18 10/10 3 Jobs Sun 19 6/6 2 Jobs Mon 20 Tue 21 Wed…" at bounding box center [210, 336] width 420 height 512
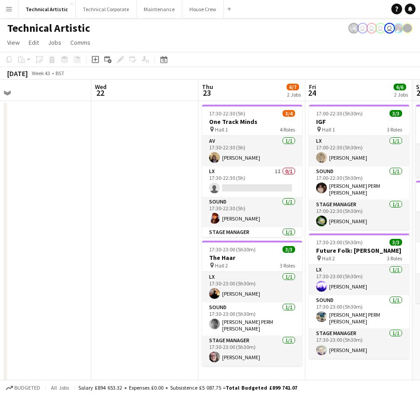
scroll to position [0, 347]
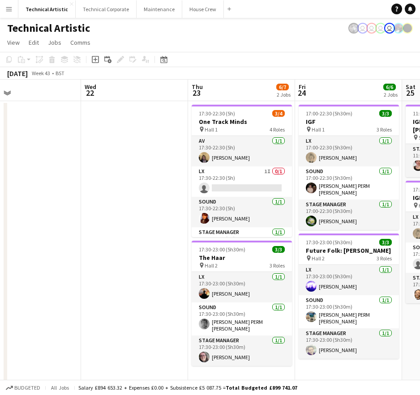
drag, startPoint x: 328, startPoint y: 200, endPoint x: 119, endPoint y: 171, distance: 211.5
click at [119, 171] on app-calendar-viewport "Sat 18 10/10 3 Jobs Sun 19 6/6 2 Jobs Mon 20 Tue 21 Wed 22 Thu 23 6/7 2 Jobs Fr…" at bounding box center [210, 336] width 420 height 512
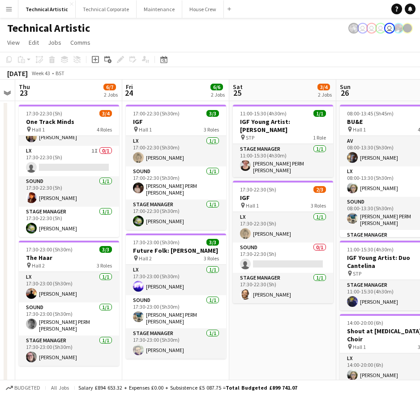
scroll to position [0, 307]
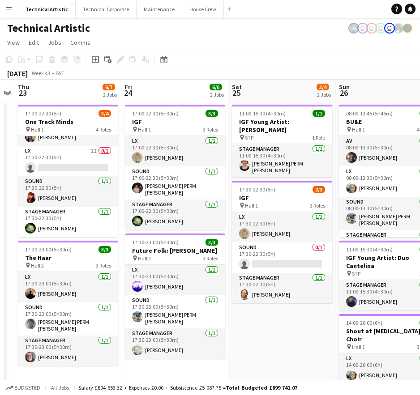
drag, startPoint x: 345, startPoint y: 87, endPoint x: 179, endPoint y: 88, distance: 166.5
click at [179, 88] on app-calendar-viewport "Mon 20 Tue 21 Wed 22 Thu 23 6/7 2 Jobs Fri 24 6/6 2 Jobs Sat 25 3/4 2 Jobs Sun …" at bounding box center [210, 336] width 420 height 512
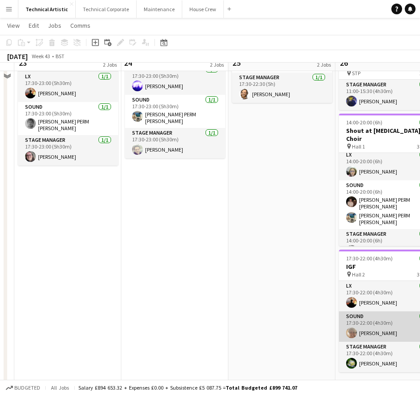
scroll to position [211, 0]
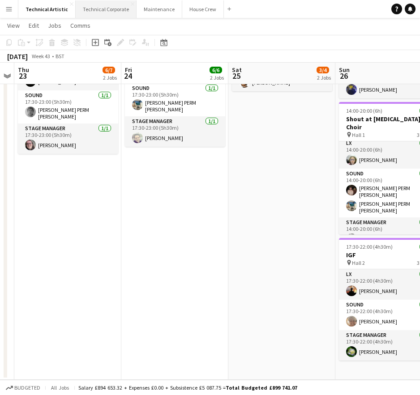
click at [95, 8] on button "Technical Corporate Close" at bounding box center [106, 8] width 61 height 17
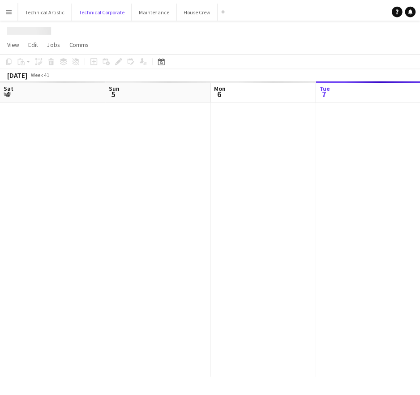
scroll to position [0, 214]
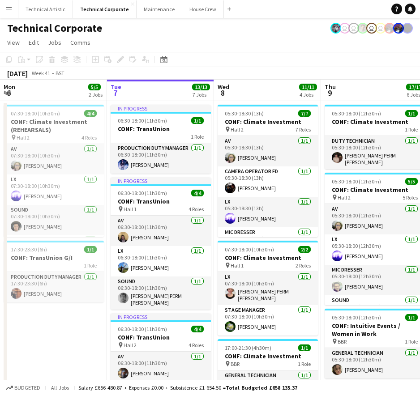
drag, startPoint x: 343, startPoint y: 74, endPoint x: 269, endPoint y: 77, distance: 73.5
click at [269, 77] on div "[DATE] Week 41 • BST" at bounding box center [210, 73] width 420 height 13
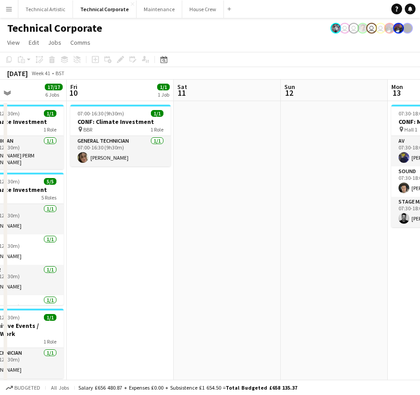
drag, startPoint x: 372, startPoint y: 91, endPoint x: 0, endPoint y: 113, distance: 372.1
click at [0, 106] on html "Menu Boards Boards Boards All jobs Status Workforce Workforce My Workforce Recr…" at bounding box center [210, 383] width 420 height 766
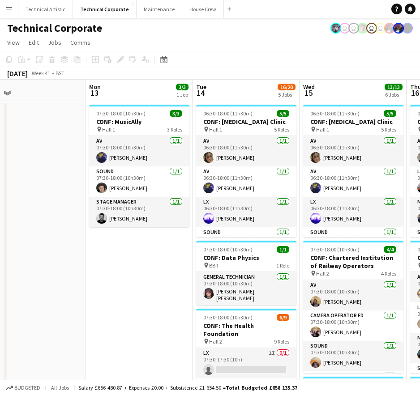
scroll to position [0, 273]
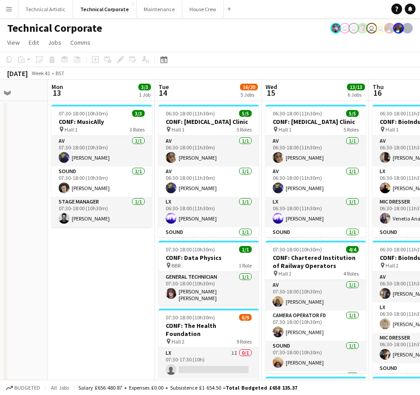
drag, startPoint x: 341, startPoint y: 139, endPoint x: -28, endPoint y: 149, distance: 368.9
click at [0, 149] on html "Menu Boards Boards Boards All jobs Status Workforce Workforce My Workforce Recr…" at bounding box center [210, 383] width 420 height 766
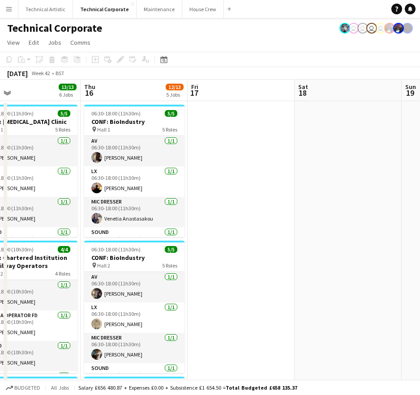
drag, startPoint x: 407, startPoint y: 94, endPoint x: 124, endPoint y: 102, distance: 283.8
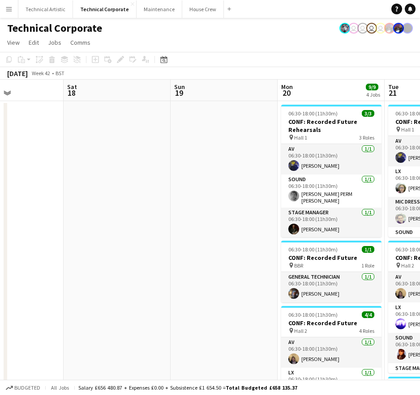
drag, startPoint x: 382, startPoint y: 120, endPoint x: 35, endPoint y: 127, distance: 346.9
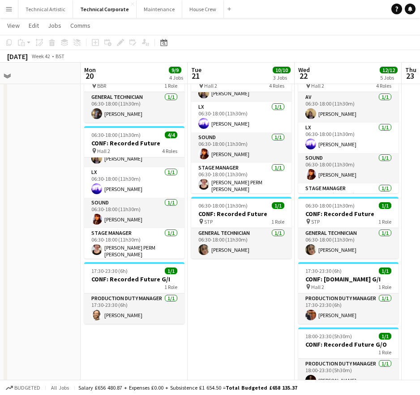
scroll to position [0, 359]
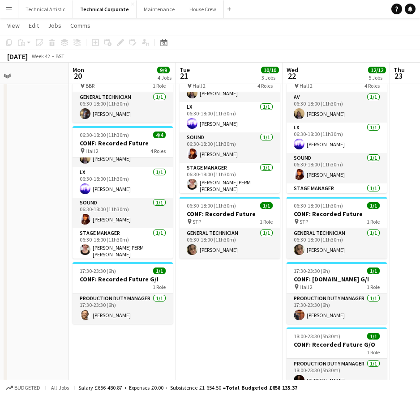
drag, startPoint x: 347, startPoint y: 314, endPoint x: 252, endPoint y: 307, distance: 94.7
click at [252, 307] on app-calendar-viewport "Thu 16 12/13 5 Jobs Fri 17 Sat 18 Sun 19 Mon 20 9/9 4 Jobs Tue 21 10/10 3 Jobs …" at bounding box center [210, 213] width 420 height 715
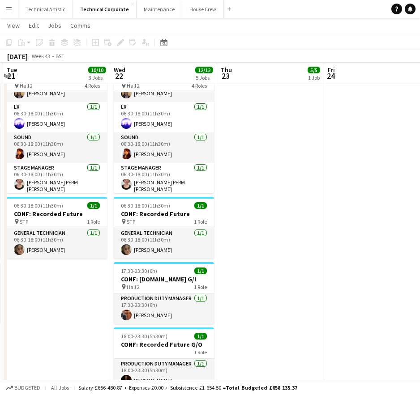
scroll to position [0, 333]
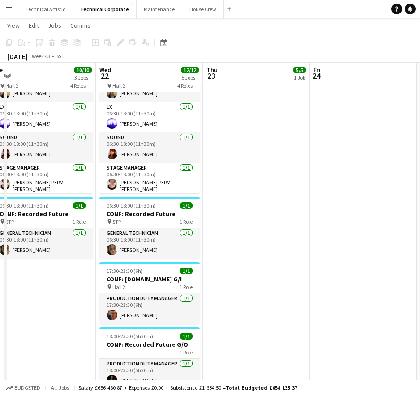
drag, startPoint x: 402, startPoint y: 187, endPoint x: 214, endPoint y: 206, distance: 189.4
click at [215, 206] on app-calendar-viewport "Sat 18 Sun 19 Mon 20 9/9 4 Jobs Tue 21 10/10 3 Jobs Wed 22 12/12 5 Jobs Thu 23 …" at bounding box center [210, 213] width 420 height 715
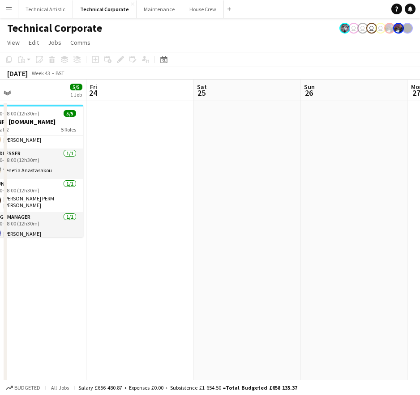
scroll to position [0, 342]
drag, startPoint x: 345, startPoint y: 222, endPoint x: 171, endPoint y: 231, distance: 174.7
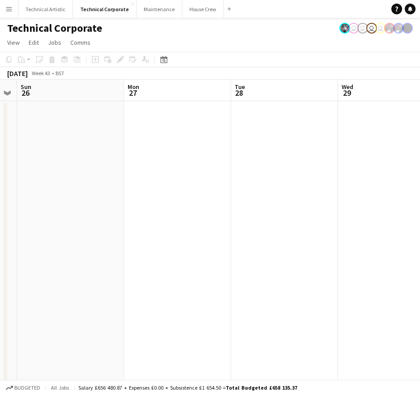
scroll to position [0, 305]
drag, startPoint x: 356, startPoint y: 172, endPoint x: 80, endPoint y: 178, distance: 276.6
drag, startPoint x: 246, startPoint y: 178, endPoint x: 189, endPoint y: 188, distance: 58.2
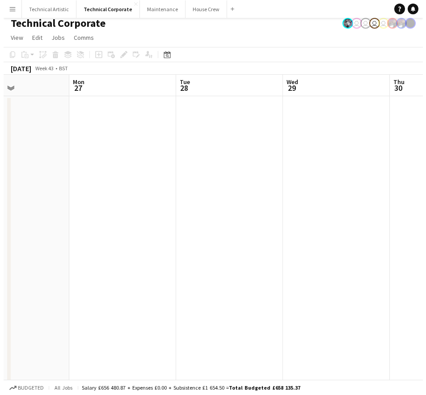
scroll to position [0, 0]
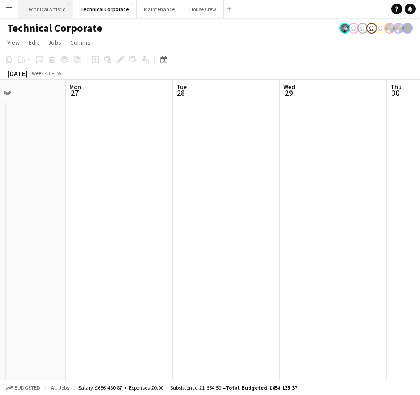
click at [47, 10] on button "Technical Artistic Close" at bounding box center [45, 8] width 55 height 17
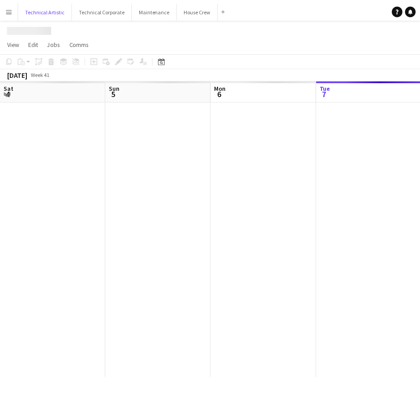
scroll to position [0, 214]
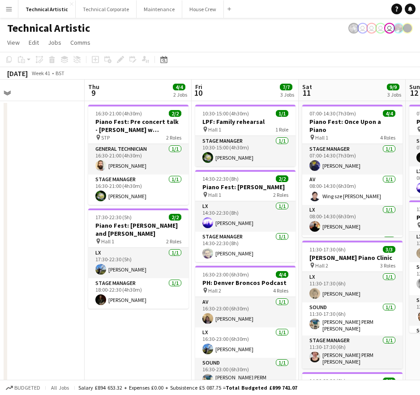
drag, startPoint x: 242, startPoint y: 170, endPoint x: 4, endPoint y: 187, distance: 237.8
click at [4, 187] on div "Sun 5 4/4 1 Job Mon 6 Tue 7 Wed 8 Thu 9 4/4 2 Jobs Fri 10 7/7 3 Jobs Sat 11 9/9…" at bounding box center [210, 287] width 420 height 415
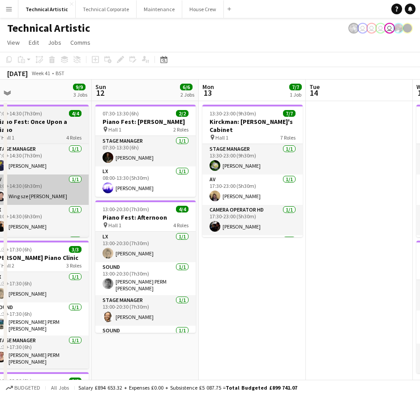
drag, startPoint x: 257, startPoint y: 190, endPoint x: 62, endPoint y: 183, distance: 194.8
click at [21, 193] on app-calendar-viewport "Wed 8 Thu 9 4/4 2 Jobs Fri 10 7/7 3 Jobs Sat 11 9/9 3 Jobs Sun 12 6/6 2 Jobs Mo…" at bounding box center [210, 287] width 420 height 415
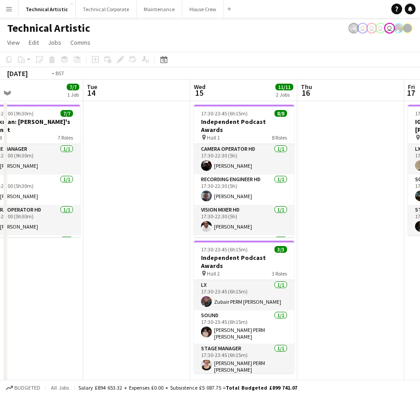
drag, startPoint x: 358, startPoint y: 173, endPoint x: 25, endPoint y: 188, distance: 333.3
click at [25, 188] on app-calendar-viewport "Fri 10 7/7 3 Jobs Sat 11 9/9 3 Jobs Sun 12 6/6 2 Jobs Mon 13 7/7 1 Job Tue 14 W…" at bounding box center [210, 287] width 420 height 415
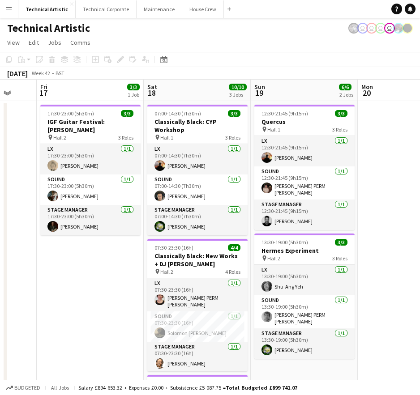
scroll to position [0, 313]
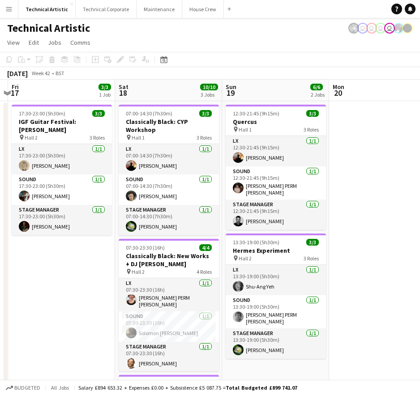
drag, startPoint x: 294, startPoint y: 177, endPoint x: -3, endPoint y: 188, distance: 297.8
click at [0, 188] on html "Menu Boards Boards Boards All jobs Status Workforce Workforce My Workforce Recr…" at bounding box center [210, 270] width 420 height 540
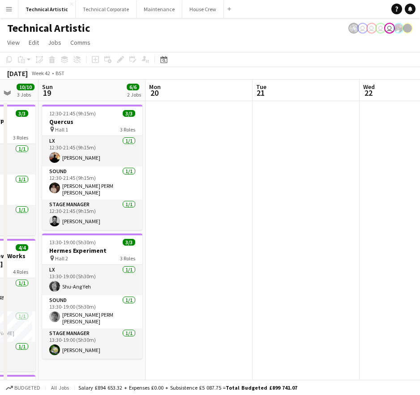
drag, startPoint x: 327, startPoint y: 179, endPoint x: 36, endPoint y: 186, distance: 291.0
click at [36, 186] on app-calendar-viewport "Thu 16 Fri 17 3/3 1 Job Sat 18 10/10 3 Jobs Sun 19 6/6 2 Jobs Mon 20 Tue 21 Wed…" at bounding box center [210, 302] width 420 height 445
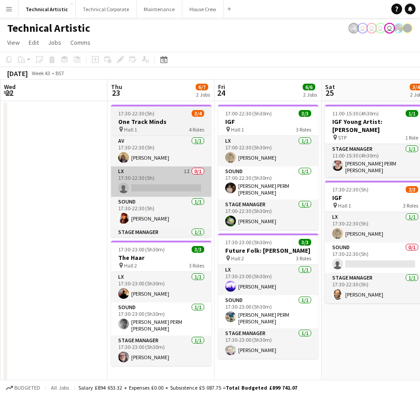
drag, startPoint x: 361, startPoint y: 175, endPoint x: 113, endPoint y: 188, distance: 247.8
click at [108, 190] on app-calendar-viewport "Sun 19 6/6 2 Jobs Mon 20 Tue 21 Wed 22 Thu 23 6/7 2 Jobs Fri 24 6/6 2 Jobs Sat …" at bounding box center [210, 336] width 420 height 512
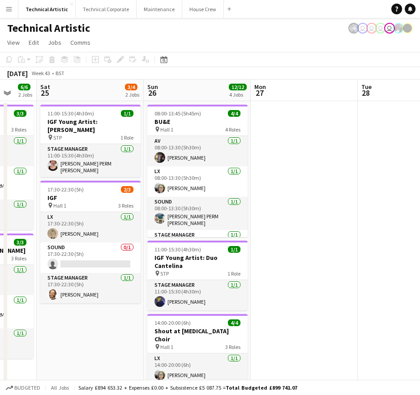
drag, startPoint x: 350, startPoint y: 176, endPoint x: 54, endPoint y: 201, distance: 296.8
click at [54, 201] on app-calendar-viewport "Wed 22 Thu 23 6/7 2 Jobs Fri 24 6/6 2 Jobs Sat 25 3/4 2 Jobs Sun 26 12/12 4 Job…" at bounding box center [210, 336] width 420 height 512
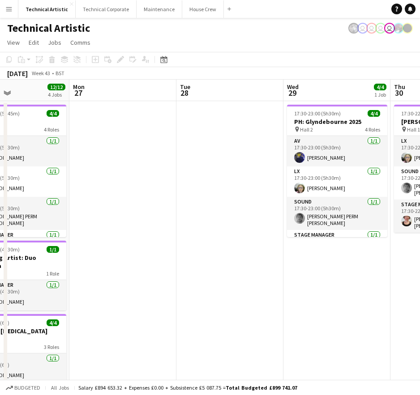
scroll to position [0, 359]
drag, startPoint x: 312, startPoint y: 205, endPoint x: 142, endPoint y: 197, distance: 170.2
click at [142, 197] on app-calendar-viewport "Thu 23 6/7 2 Jobs Fri 24 6/6 2 Jobs Sat 25 3/4 2 Jobs Sun 26 12/12 4 Jobs Mon 2…" at bounding box center [210, 336] width 420 height 512
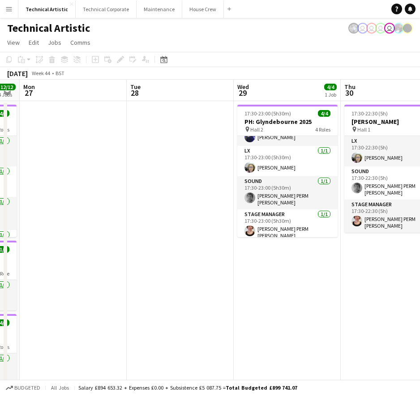
scroll to position [0, 281]
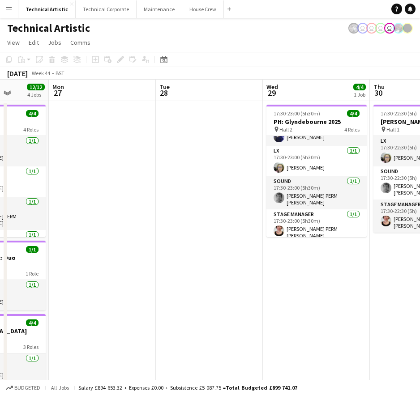
drag, startPoint x: 364, startPoint y: 291, endPoint x: 237, endPoint y: 283, distance: 127.4
click at [229, 290] on app-calendar-viewport "Fri 24 6/6 2 Jobs Sat 25 3/4 2 Jobs Sun 26 12/12 4 Jobs Mon 27 Tue 28 Wed 29 4/…" at bounding box center [210, 336] width 420 height 512
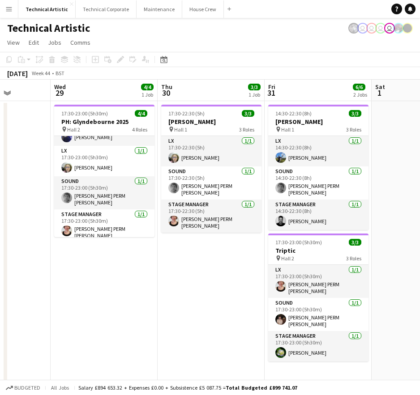
scroll to position [0, 271]
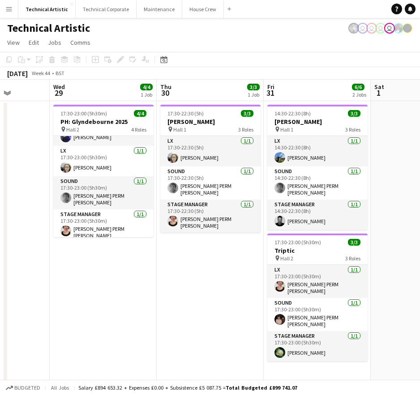
drag, startPoint x: 337, startPoint y: 286, endPoint x: 239, endPoint y: 286, distance: 97.6
click at [239, 286] on app-calendar-viewport "Sun 26 12/12 4 Jobs Mon 27 Tue 28 Wed 29 4/4 1 Job Thu 30 3/3 1 Job Fri 31 6/6 …" at bounding box center [210, 336] width 420 height 512
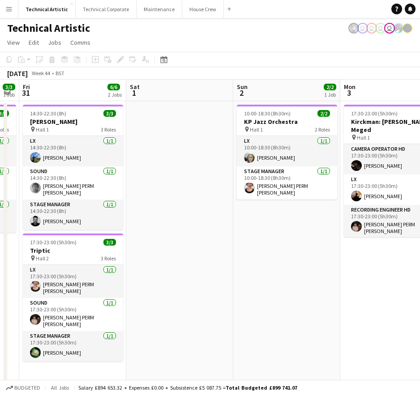
scroll to position [0, 313]
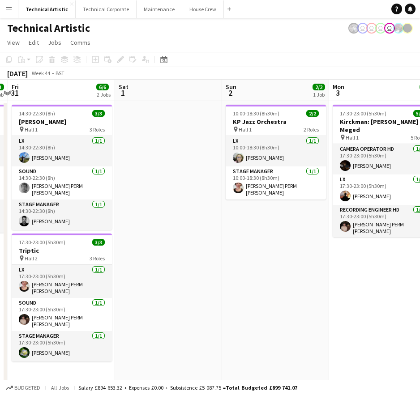
drag, startPoint x: 392, startPoint y: 281, endPoint x: 137, endPoint y: 294, distance: 255.8
click at [137, 294] on app-calendar-viewport "Tue 28 Wed 29 4/4 1 Job Thu 30 3/3 1 Job Fri 31 6/6 2 Jobs Sat 1 Sun 2 2/2 1 Jo…" at bounding box center [210, 336] width 420 height 512
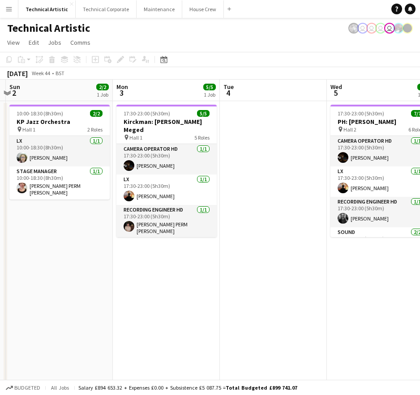
scroll to position [0, 320]
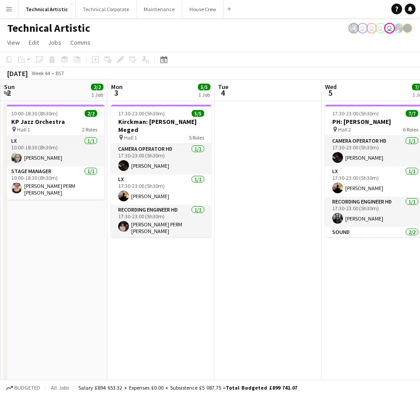
drag, startPoint x: 277, startPoint y: 299, endPoint x: 97, endPoint y: 291, distance: 180.1
click at [97, 291] on app-calendar-viewport "Thu 30 3/3 1 Job Fri 31 6/6 2 Jobs Sat 1 Sun 2 2/2 1 Job Mon 3 5/5 1 Job Tue 4 …" at bounding box center [210, 336] width 420 height 512
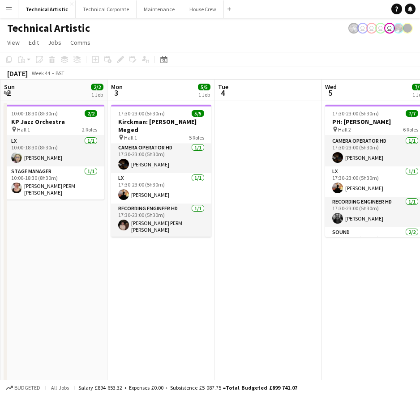
scroll to position [0, 0]
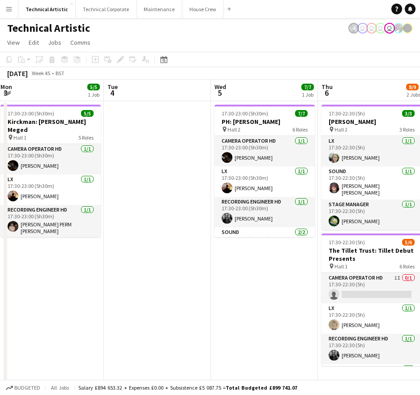
drag, startPoint x: 290, startPoint y: 183, endPoint x: 190, endPoint y: 190, distance: 99.6
click at [190, 190] on app-calendar-viewport "Fri 31 6/6 2 Jobs Sat 1 Sun 2 2/2 1 Job Mon 3 5/5 1 Job Tue 4 Wed 5 7/7 1 Job T…" at bounding box center [210, 336] width 420 height 512
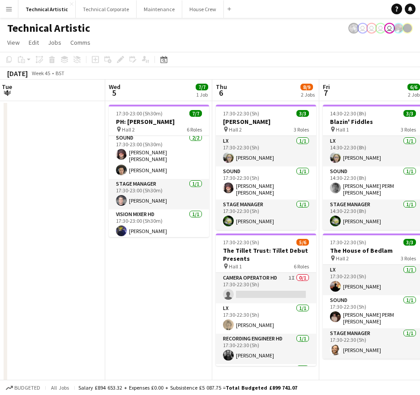
scroll to position [0, 341]
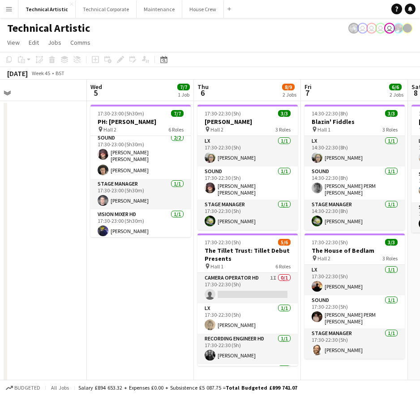
drag, startPoint x: 251, startPoint y: 296, endPoint x: 152, endPoint y: 298, distance: 99.4
click at [152, 298] on app-calendar-viewport "Sat 1 Sun 2 2/2 1 Job Mon 3 5/5 1 Job Tue 4 Wed 5 7/7 1 Job Thu 6 8/9 2 Jobs Fr…" at bounding box center [210, 336] width 420 height 512
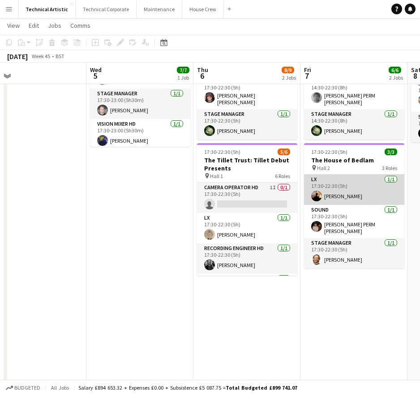
scroll to position [0, 0]
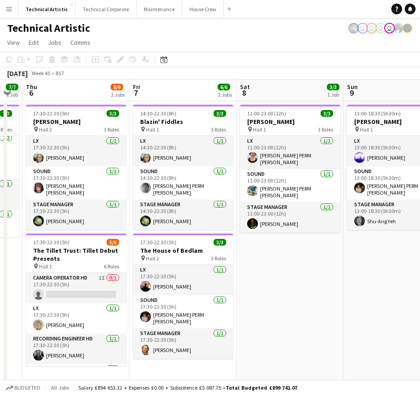
drag, startPoint x: 347, startPoint y: 94, endPoint x: 176, endPoint y: 85, distance: 171.6
click at [176, 84] on app-calendar-viewport "Mon 3 5/5 1 Job Tue 4 Wed 5 7/7 1 Job Thu 6 8/9 2 Jobs Fri 7 6/6 2 Jobs Sat 8 3…" at bounding box center [210, 336] width 420 height 512
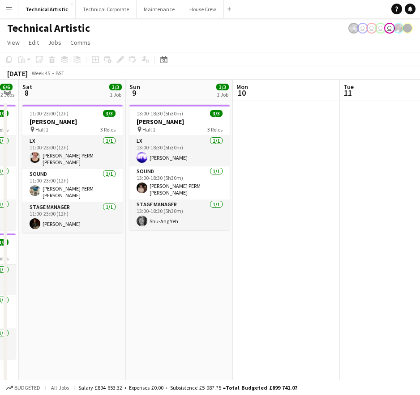
drag, startPoint x: 319, startPoint y: 271, endPoint x: 79, endPoint y: 264, distance: 240.0
click at [79, 264] on app-calendar-viewport "Wed 5 7/7 1 Job Thu 6 8/9 2 Jobs Fri 7 6/6 2 Jobs Sat 8 3/3 1 Job Sun 9 3/3 1 J…" at bounding box center [210, 336] width 420 height 512
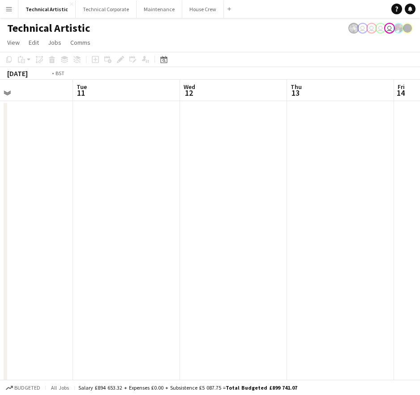
drag, startPoint x: 346, startPoint y: 199, endPoint x: 52, endPoint y: 188, distance: 294.7
click at [55, 186] on app-calendar-viewport "Fri 7 6/6 2 Jobs Sat 8 3/3 1 Job Sun 9 3/3 1 Job Mon 10 Tue 11 Wed 12 Thu 13 Fr…" at bounding box center [210, 336] width 420 height 512
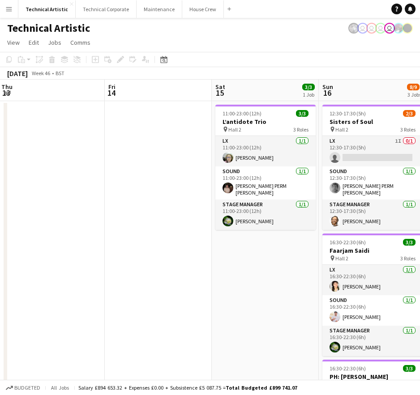
scroll to position [0, 324]
drag, startPoint x: 330, startPoint y: 191, endPoint x: 88, endPoint y: 200, distance: 242.3
click at [88, 200] on app-calendar-viewport "Mon 10 Tue 11 Wed 12 Thu 13 Fri 14 Sat 15 3/3 1 Job Sun 16 8/9 3 Jobs Mon 17 Tu…" at bounding box center [210, 336] width 420 height 512
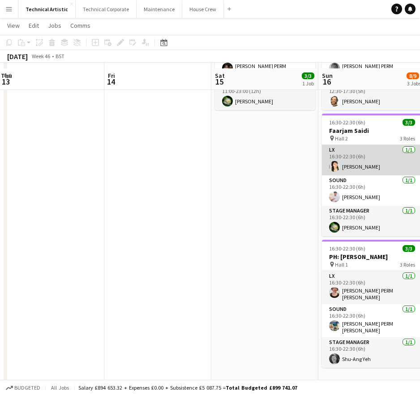
scroll to position [134, 0]
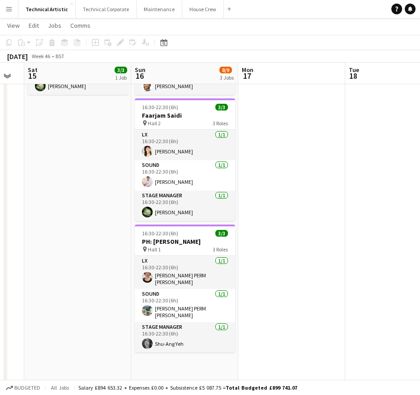
drag, startPoint x: 209, startPoint y: 202, endPoint x: 71, endPoint y: 201, distance: 138.7
click at [71, 201] on app-calendar-viewport "Wed 12 Thu 13 Fri 14 Sat 15 3/3 1 Job Sun 16 8/9 3 Jobs Mon 17 Tue 18 Wed 19 5/…" at bounding box center [210, 179] width 420 height 556
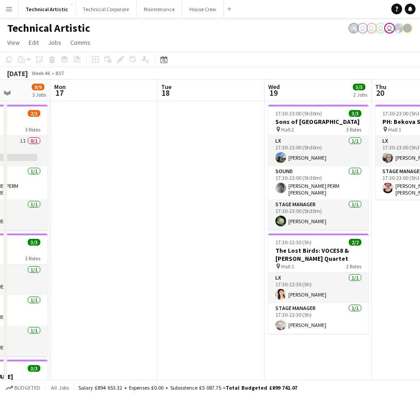
scroll to position [0, 278]
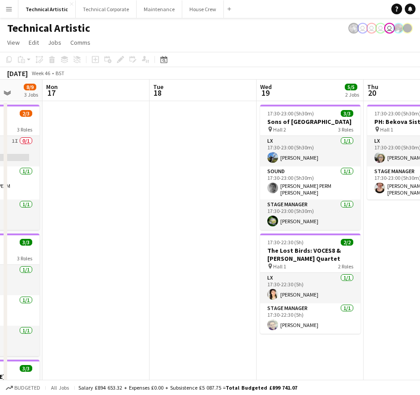
drag, startPoint x: 385, startPoint y: 201, endPoint x: 195, endPoint y: 194, distance: 190.3
click at [195, 194] on app-calendar-viewport "Fri 14 Sat 15 3/3 1 Job Sun 16 8/9 3 Jobs Mon 17 Tue 18 Wed 19 5/5 2 Jobs Thu 2…" at bounding box center [210, 336] width 420 height 512
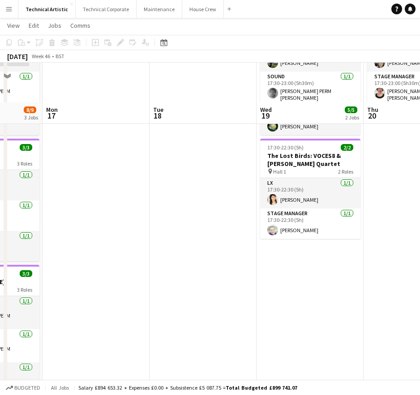
scroll to position [0, 0]
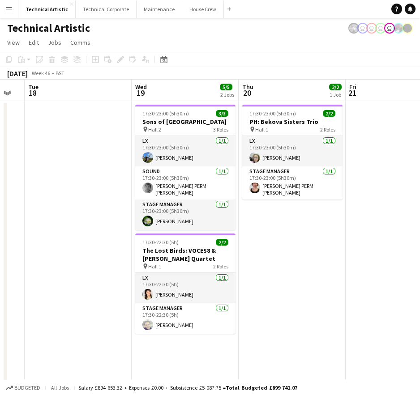
drag, startPoint x: 387, startPoint y: 237, endPoint x: 260, endPoint y: 238, distance: 127.5
click at [260, 238] on app-calendar-viewport "Sat 15 3/3 1 Job Sun 16 8/9 3 Jobs Mon 17 Tue 18 Wed 19 5/5 2 Jobs Thu 20 2/2 1…" at bounding box center [210, 336] width 420 height 512
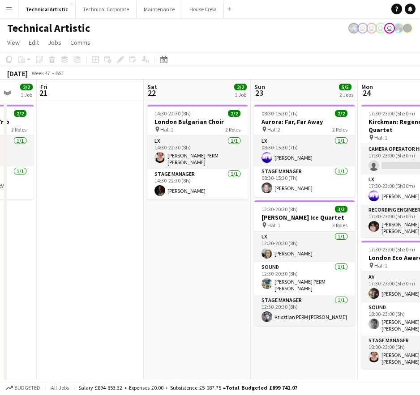
scroll to position [0, 295]
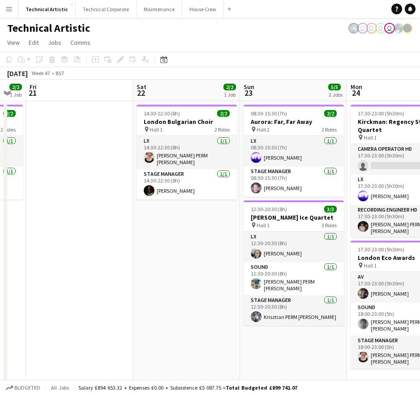
drag, startPoint x: 385, startPoint y: 269, endPoint x: 68, endPoint y: 290, distance: 317.5
click at [68, 290] on app-calendar-viewport "Tue 18 Wed 19 5/5 2 Jobs Thu 20 2/2 1 Job Fri 21 Sat 22 2/2 1 Job Sun 23 5/5 2 …" at bounding box center [210, 336] width 420 height 512
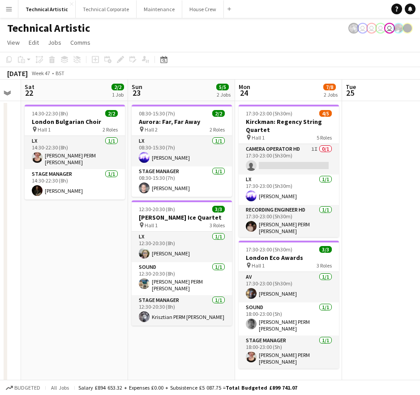
scroll to position [0, 301]
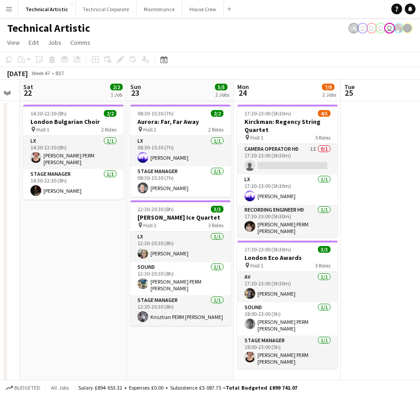
drag, startPoint x: 205, startPoint y: 242, endPoint x: 91, endPoint y: 243, distance: 113.7
click at [91, 243] on app-calendar-viewport "Wed 19 5/5 2 Jobs Thu 20 2/2 1 Job Fri 21 Sat 22 2/2 1 Job Sun 23 5/5 2 Jobs Mo…" at bounding box center [210, 336] width 420 height 512
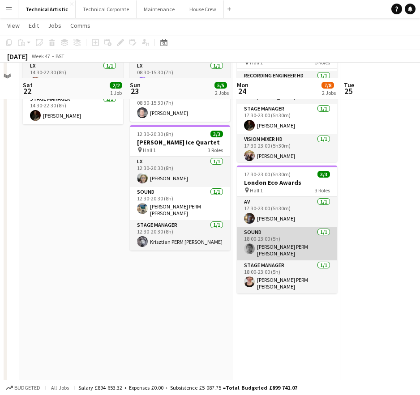
scroll to position [90, 0]
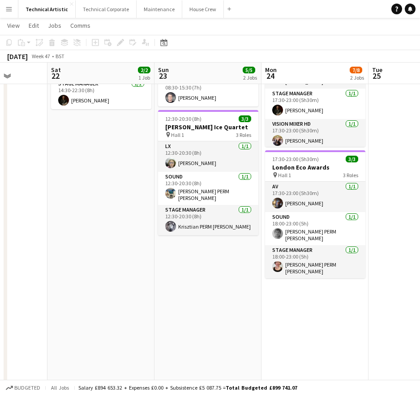
drag, startPoint x: 345, startPoint y: 231, endPoint x: 375, endPoint y: 247, distance: 33.8
click at [417, 244] on app-calendar-viewport "Wed 19 5/5 2 Jobs Thu 20 2/2 1 Job Fri 21 Sat 22 2/2 1 Job Sun 23 5/5 2 Jobs Mo…" at bounding box center [210, 223] width 420 height 556
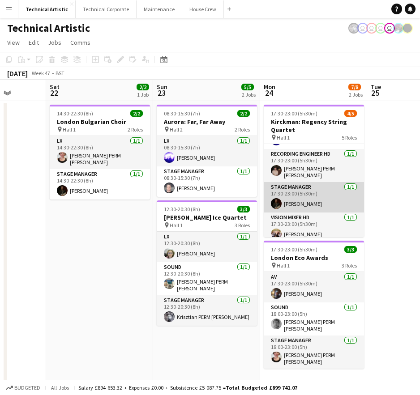
scroll to position [59, 0]
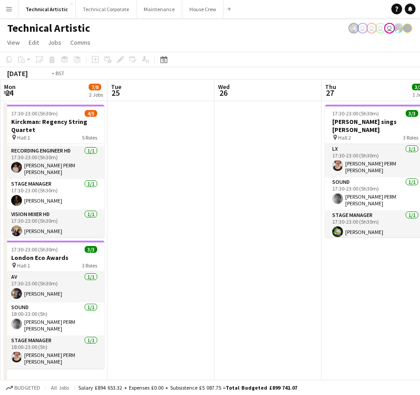
drag, startPoint x: 392, startPoint y: 165, endPoint x: 124, endPoint y: 189, distance: 270.0
click at [124, 189] on app-calendar-viewport "Fri 21 Sat 22 2/2 1 Job Sun 23 5/5 2 Jobs Mon 24 7/8 2 Jobs Tue 25 Wed 26 Thu 2…" at bounding box center [210, 336] width 420 height 512
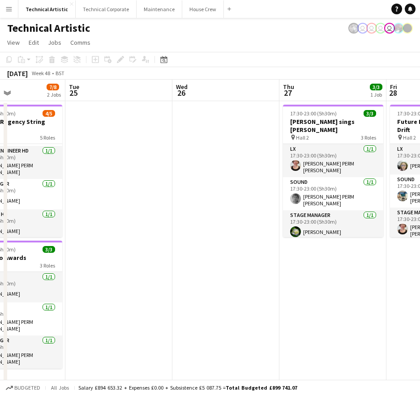
scroll to position [0, 278]
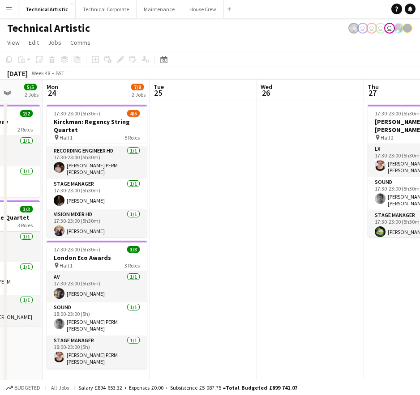
drag, startPoint x: 370, startPoint y: 324, endPoint x: 321, endPoint y: 324, distance: 48.8
click at [321, 324] on app-calendar-viewport "Fri 21 Sat 22 2/2 1 Job Sun 23 5/5 2 Jobs Mon 24 7/8 2 Jobs Tue 25 Wed 26 Thu 2…" at bounding box center [210, 336] width 420 height 512
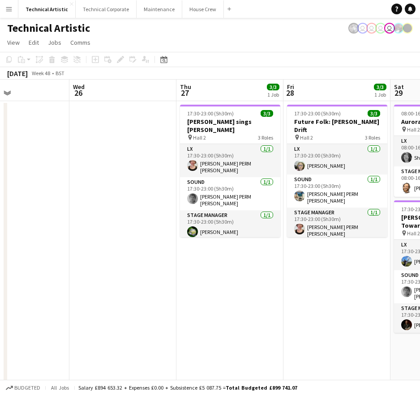
drag, startPoint x: 385, startPoint y: 281, endPoint x: 304, endPoint y: 286, distance: 81.2
click at [304, 286] on app-calendar-viewport "Sat 22 2/2 1 Job Sun 23 5/5 2 Jobs Mon 24 7/8 2 Jobs Tue 25 Wed 26 Thu 27 3/3 1…" at bounding box center [210, 336] width 420 height 512
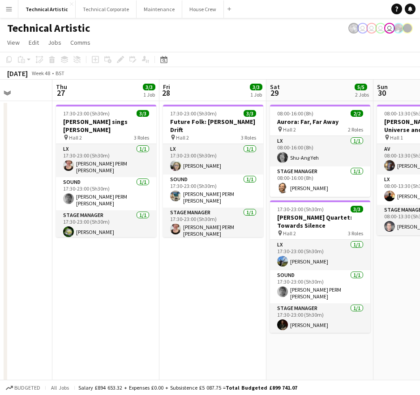
scroll to position [0, 290]
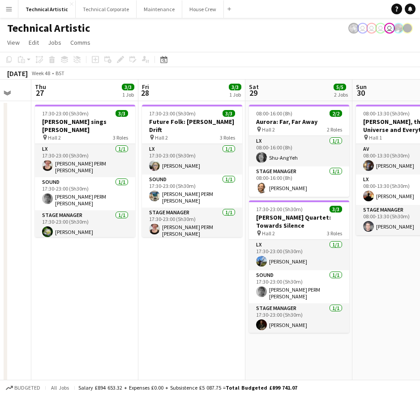
drag, startPoint x: 293, startPoint y: 294, endPoint x: 148, endPoint y: 294, distance: 144.6
click at [148, 294] on app-calendar-viewport "Mon 24 7/8 2 Jobs Tue 25 Wed 26 Thu 27 3/3 1 Job Fri 28 3/3 1 Job Sat 29 5/5 2 …" at bounding box center [210, 336] width 420 height 512
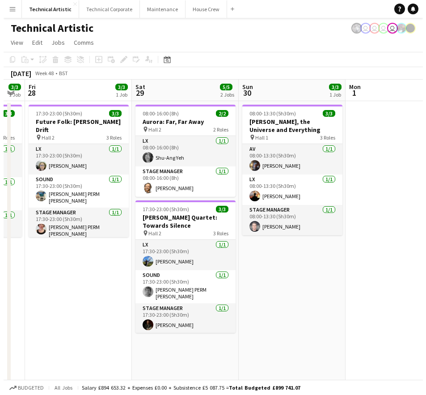
scroll to position [0, 308]
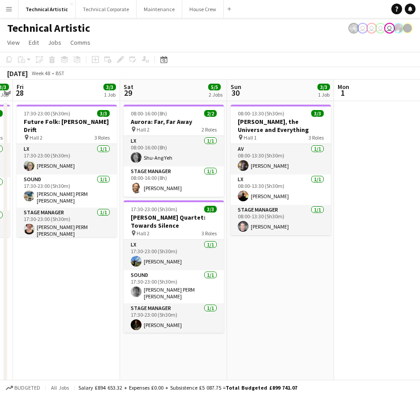
drag, startPoint x: 388, startPoint y: 284, endPoint x: 264, endPoint y: 267, distance: 124.7
click at [263, 285] on app-calendar-viewport "Tue 25 Wed 26 Thu 27 3/3 1 Job Fri 28 3/3 1 Job Sat 29 5/5 2 Jobs Sun 30 3/3 1 …" at bounding box center [210, 336] width 420 height 512
click at [103, 7] on button "Technical Corporate Close" at bounding box center [106, 8] width 61 height 17
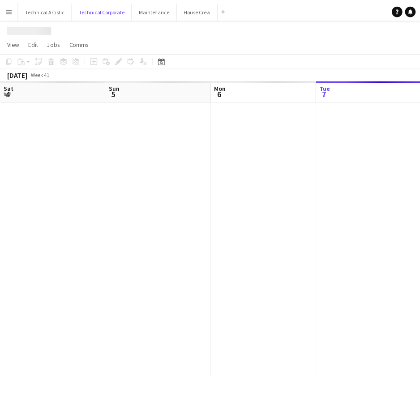
scroll to position [0, 214]
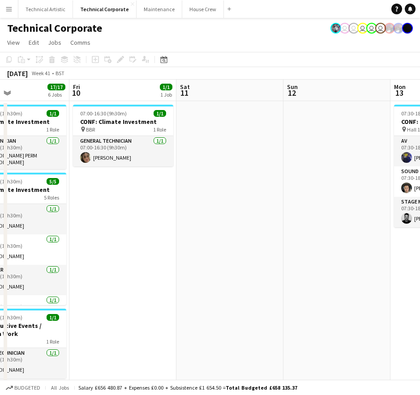
drag, startPoint x: 356, startPoint y: 218, endPoint x: -28, endPoint y: 229, distance: 383.7
click at [0, 229] on html "Menu Boards Boards Boards All jobs Status Workforce Workforce My Workforce Recr…" at bounding box center [210, 383] width 420 height 766
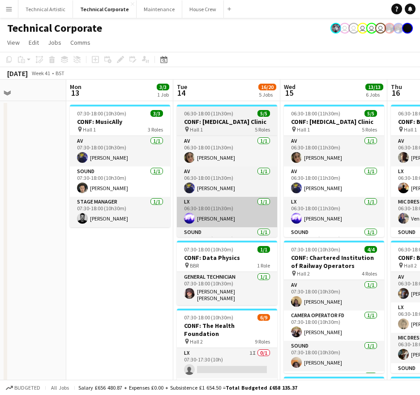
drag, startPoint x: 336, startPoint y: 209, endPoint x: 183, endPoint y: 214, distance: 152.2
click at [0, 229] on html "Menu Boards Boards Boards All jobs Status Workforce Workforce My Workforce Recr…" at bounding box center [210, 383] width 420 height 766
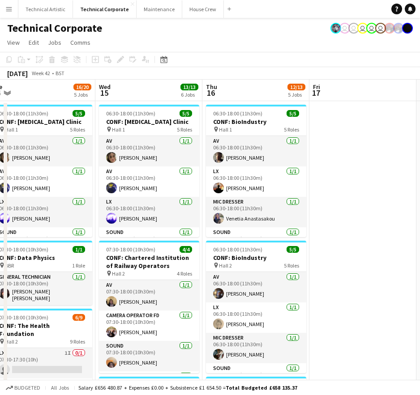
drag, startPoint x: 348, startPoint y: 217, endPoint x: 3, endPoint y: 232, distance: 344.9
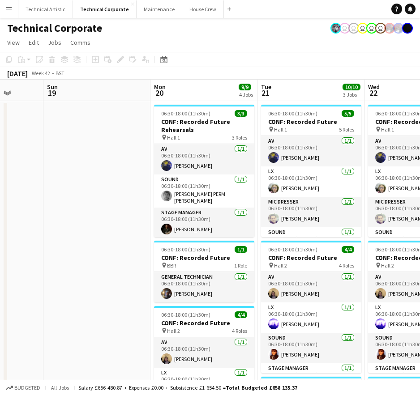
drag, startPoint x: 350, startPoint y: 236, endPoint x: -28, endPoint y: 249, distance: 377.5
click at [0, 249] on html "Menu Boards Boards Boards All jobs Status Workforce Workforce My Workforce Recr…" at bounding box center [210, 383] width 420 height 766
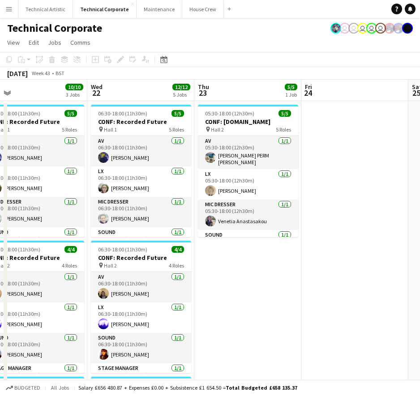
drag, startPoint x: 324, startPoint y: 218, endPoint x: 46, endPoint y: 233, distance: 278.7
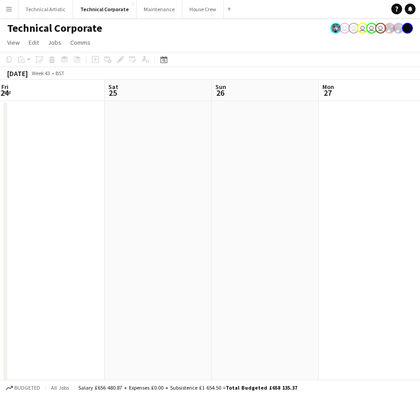
drag, startPoint x: 388, startPoint y: 220, endPoint x: 92, endPoint y: 240, distance: 296.5
drag, startPoint x: 347, startPoint y: 213, endPoint x: 57, endPoint y: 206, distance: 289.6
drag, startPoint x: 320, startPoint y: 202, endPoint x: 83, endPoint y: 211, distance: 236.4
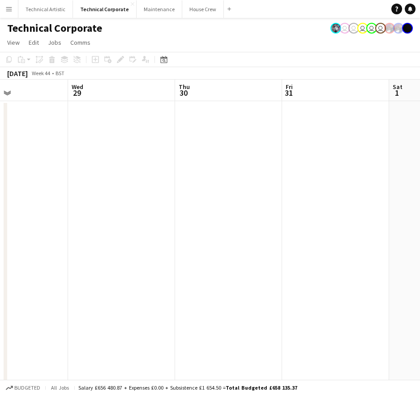
drag, startPoint x: 379, startPoint y: 205, endPoint x: 164, endPoint y: 209, distance: 215.3
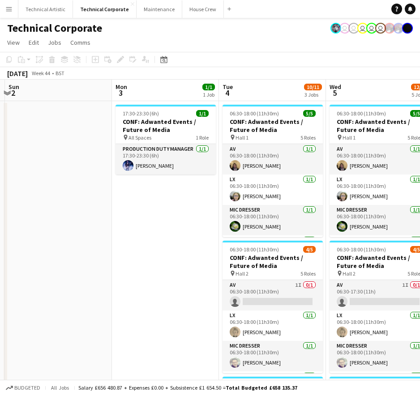
scroll to position [0, 317]
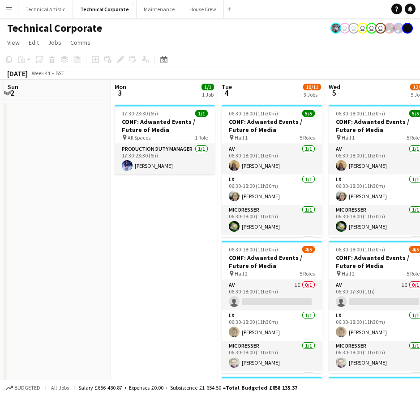
drag, startPoint x: 331, startPoint y: 208, endPoint x: 162, endPoint y: 216, distance: 168.9
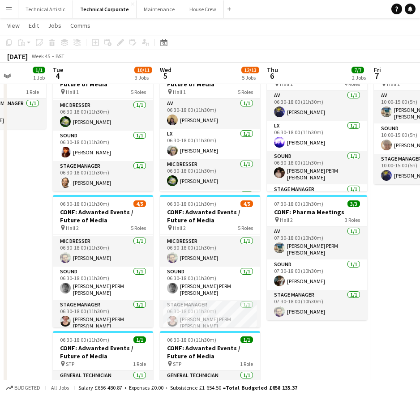
scroll to position [0, 277]
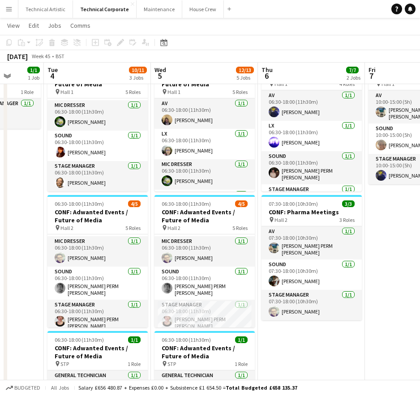
drag, startPoint x: 205, startPoint y: 184, endPoint x: 31, endPoint y: 191, distance: 174.2
click at [31, 191] on app-calendar-viewport "Sat 1 Sun 2 Mon 3 1/1 1 Job Tue 4 10/11 3 Jobs Wed 5 12/13 5 Jobs Thu 6 7/7 2 J…" at bounding box center [210, 347] width 420 height 715
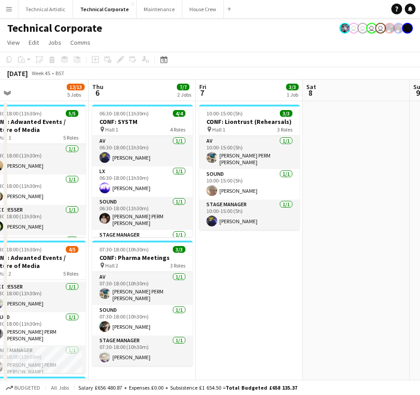
scroll to position [0, 340]
drag, startPoint x: 410, startPoint y: 263, endPoint x: 241, endPoint y: 266, distance: 169.2
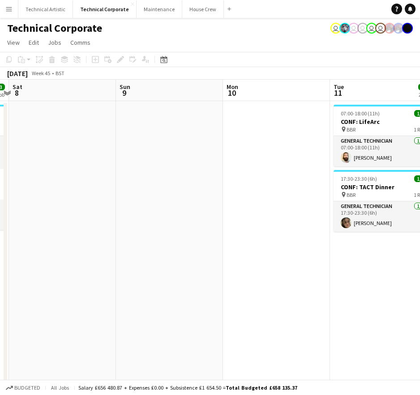
scroll to position [0, 337]
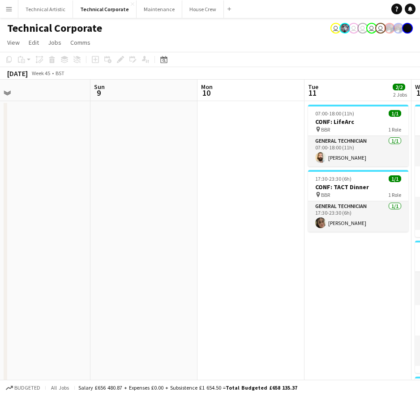
drag, startPoint x: 390, startPoint y: 242, endPoint x: 72, endPoint y: 263, distance: 318.9
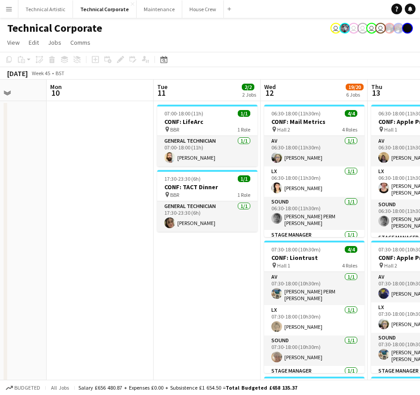
scroll to position [0, 275]
drag, startPoint x: 351, startPoint y: 297, endPoint x: 200, endPoint y: 292, distance: 151.4
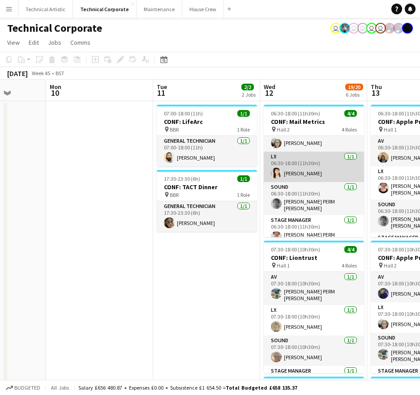
scroll to position [21, 0]
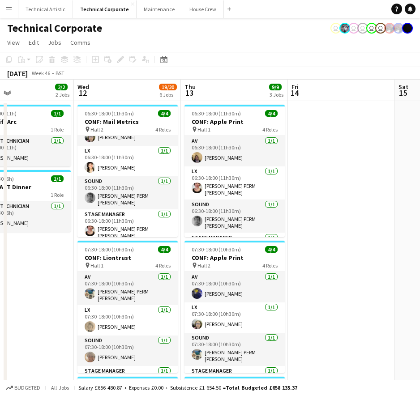
drag, startPoint x: 196, startPoint y: 284, endPoint x: 4, endPoint y: 277, distance: 192.6
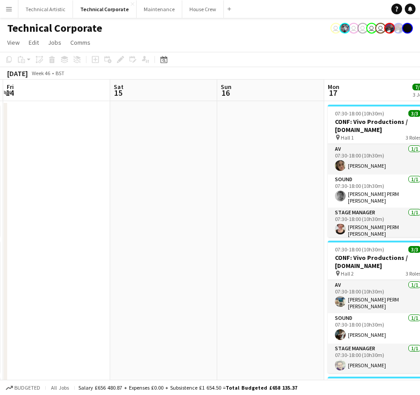
drag, startPoint x: 318, startPoint y: 235, endPoint x: 57, endPoint y: 256, distance: 261.7
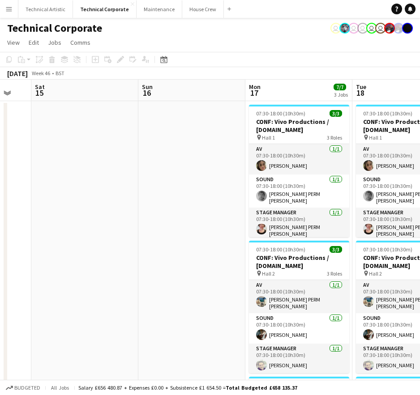
scroll to position [0, 298]
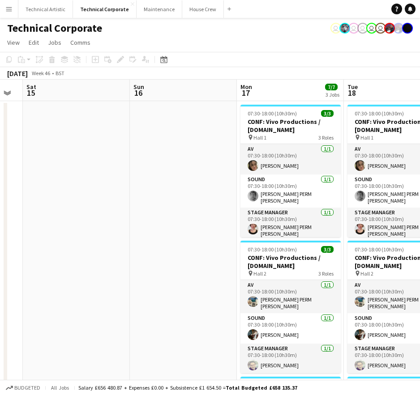
drag, startPoint x: 232, startPoint y: 229, endPoint x: 188, endPoint y: 235, distance: 43.7
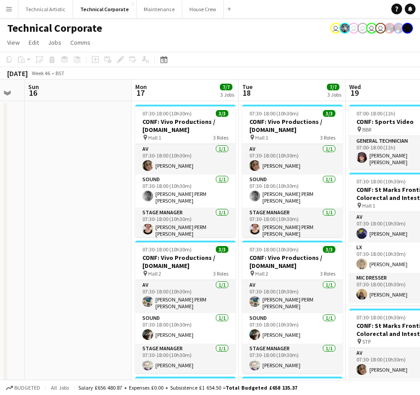
scroll to position [0, 300]
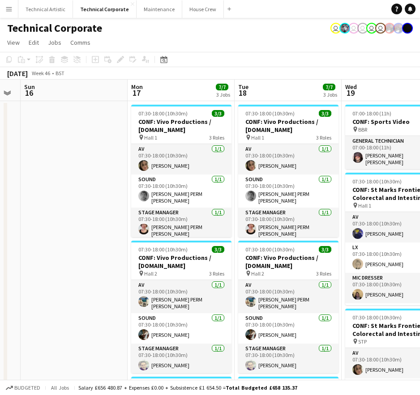
drag, startPoint x: 196, startPoint y: 204, endPoint x: 87, endPoint y: 213, distance: 109.6
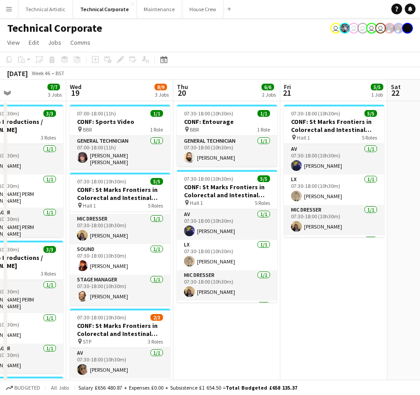
scroll to position [0, 258]
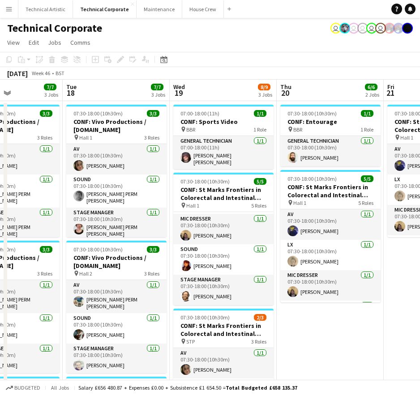
drag, startPoint x: 385, startPoint y: 89, endPoint x: 213, endPoint y: 88, distance: 171.9
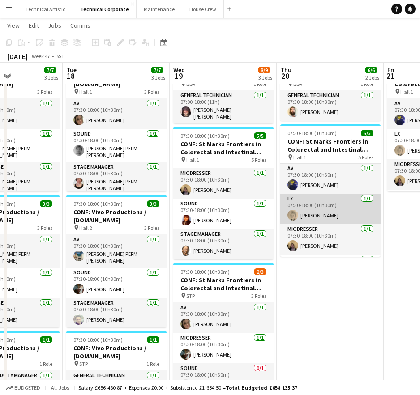
scroll to position [0, 0]
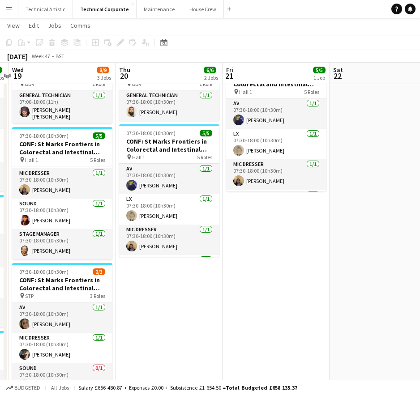
drag, startPoint x: 366, startPoint y: 295, endPoint x: 278, endPoint y: 211, distance: 121.9
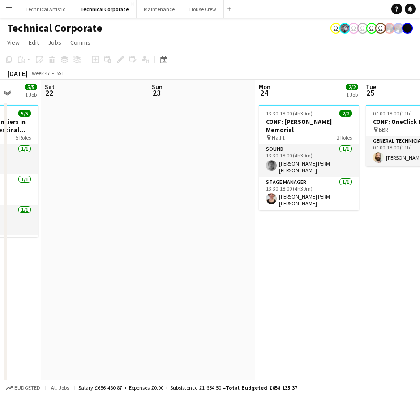
scroll to position [0, 296]
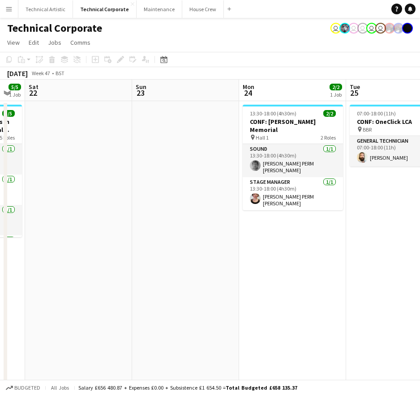
drag, startPoint x: 361, startPoint y: 179, endPoint x: 64, endPoint y: 200, distance: 297.9
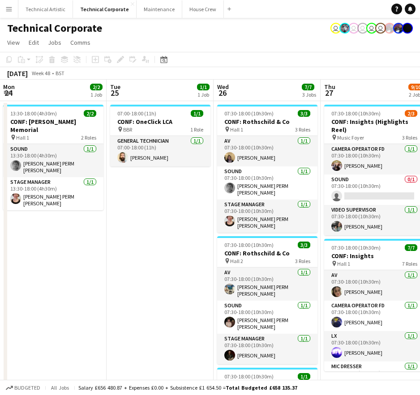
drag, startPoint x: 373, startPoint y: 241, endPoint x: 134, endPoint y: 237, distance: 239.0
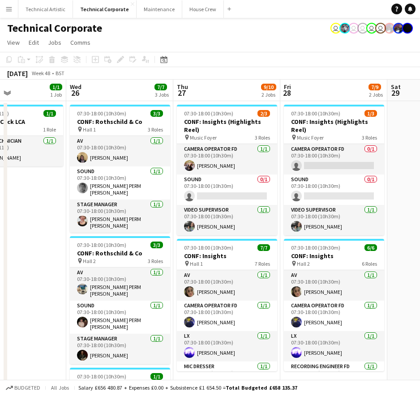
scroll to position [0, 281]
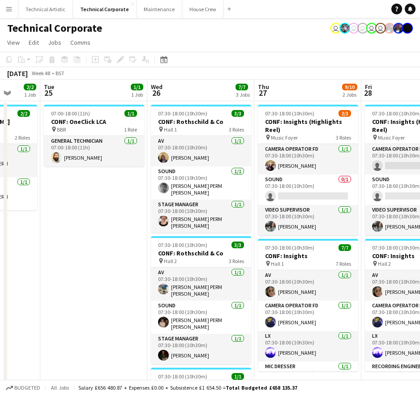
drag, startPoint x: 393, startPoint y: 225, endPoint x: 220, endPoint y: 228, distance: 172.8
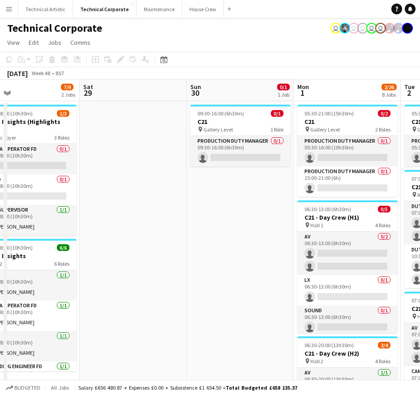
scroll to position [0, 350]
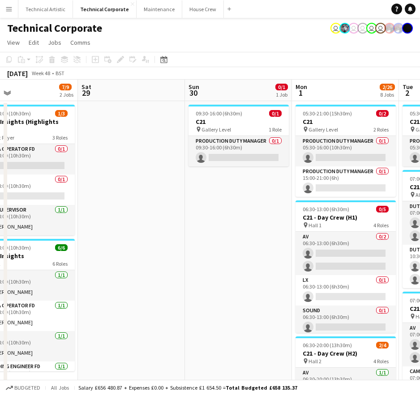
drag, startPoint x: 372, startPoint y: 200, endPoint x: 118, endPoint y: 200, distance: 254.2
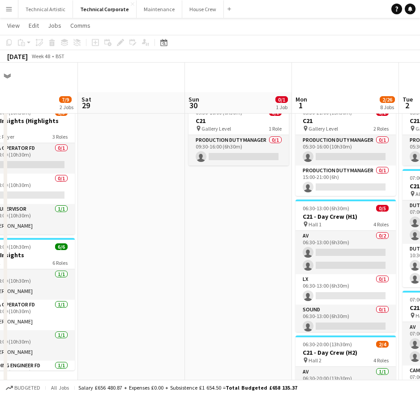
scroll to position [45, 0]
